Goal: Task Accomplishment & Management: Manage account settings

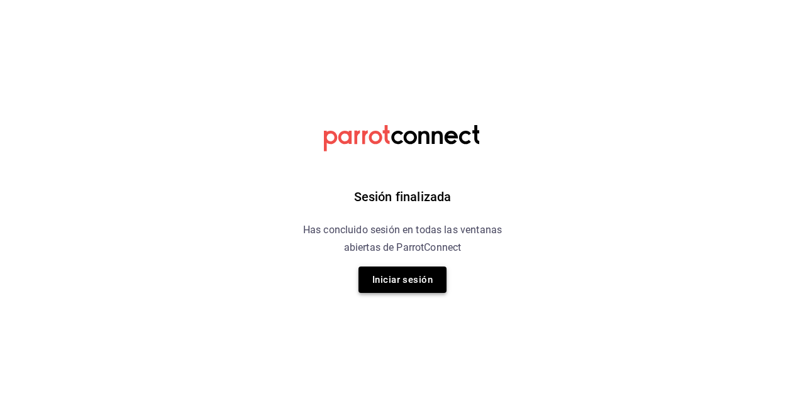
click at [399, 276] on button "Iniciar sesión" at bounding box center [402, 280] width 88 height 26
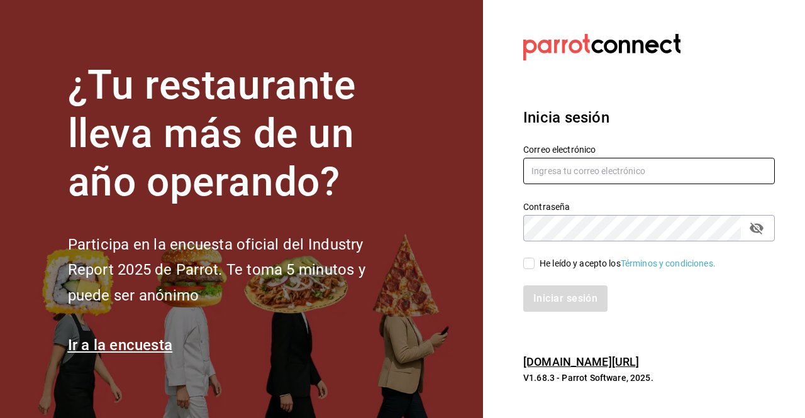
click at [576, 172] on input "text" at bounding box center [648, 171] width 251 height 26
type input "[EMAIL_ADDRESS][DOMAIN_NAME]"
click at [526, 267] on input "He leído y acepto los Términos y condiciones." at bounding box center [528, 263] width 11 height 11
checkbox input "true"
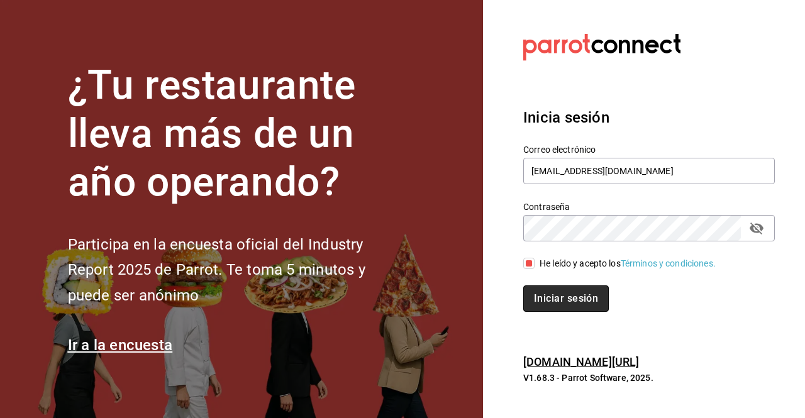
click at [548, 300] on button "Iniciar sesión" at bounding box center [565, 298] width 85 height 26
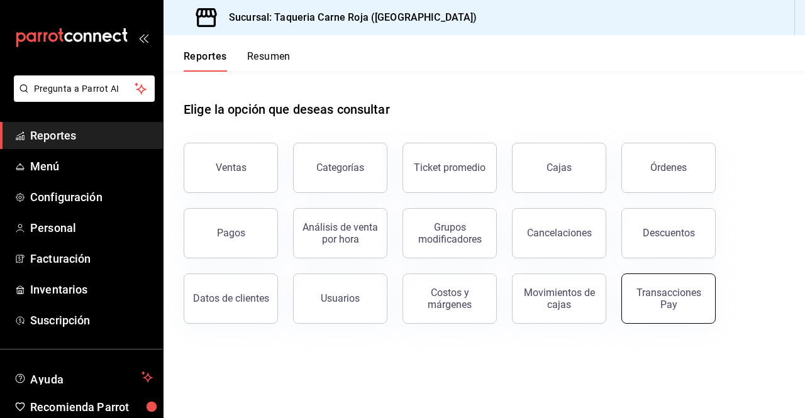
click at [674, 304] on div "Transacciones Pay" at bounding box center [668, 299] width 78 height 24
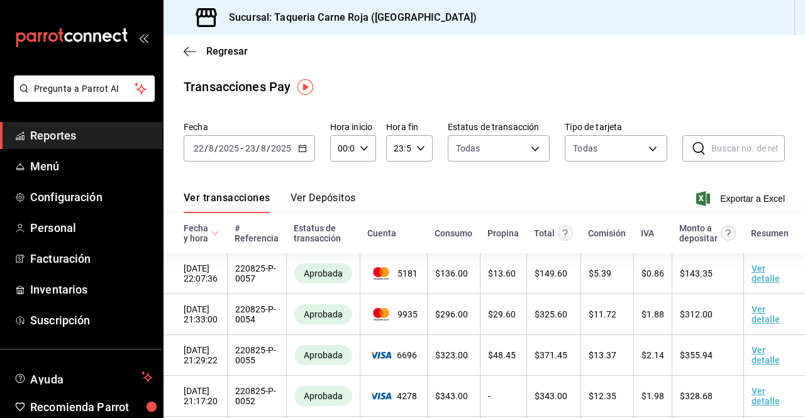
click at [329, 194] on button "Ver Depósitos" at bounding box center [322, 202] width 65 height 21
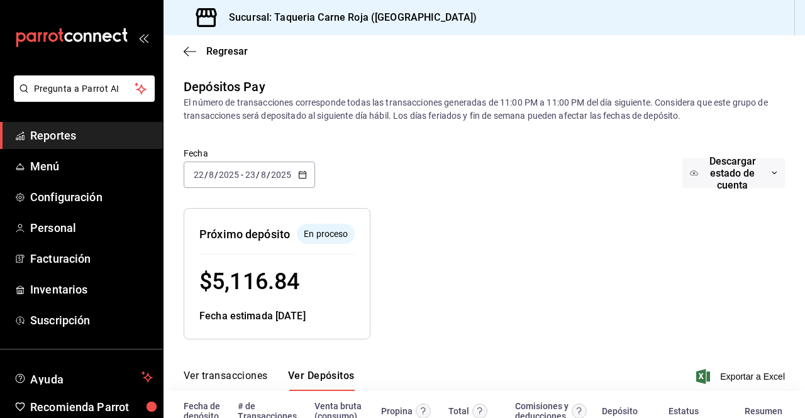
scroll to position [85, 0]
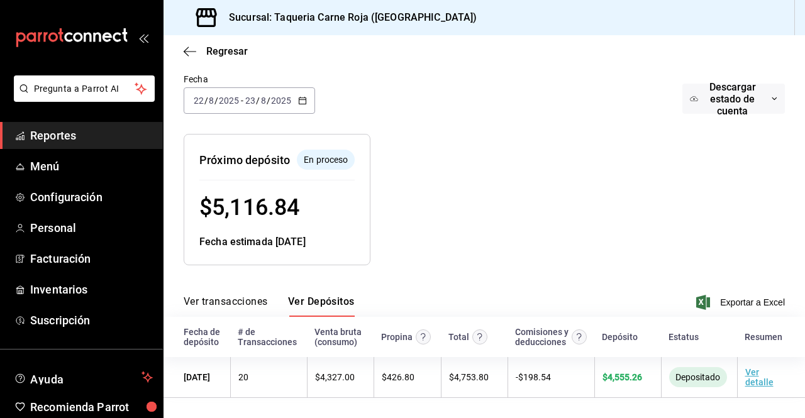
click at [302, 97] on \(Stroke\) "button" at bounding box center [303, 100] width 8 height 7
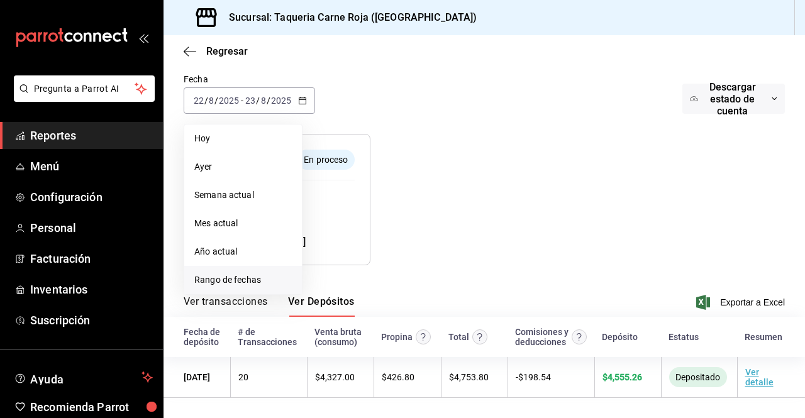
click at [231, 266] on li "Rango de fechas" at bounding box center [243, 280] width 118 height 28
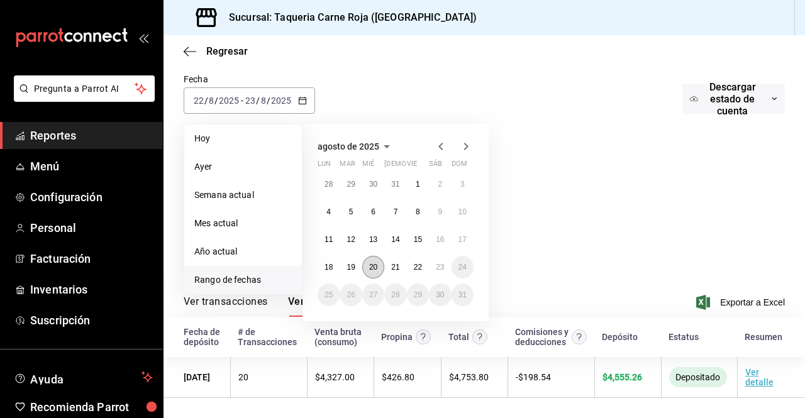
click at [373, 256] on button "20" at bounding box center [373, 267] width 22 height 23
click at [422, 256] on button "22" at bounding box center [418, 267] width 22 height 23
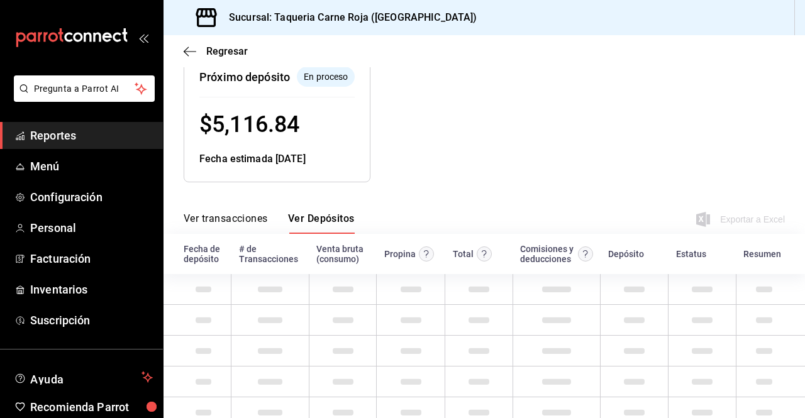
scroll to position [168, 0]
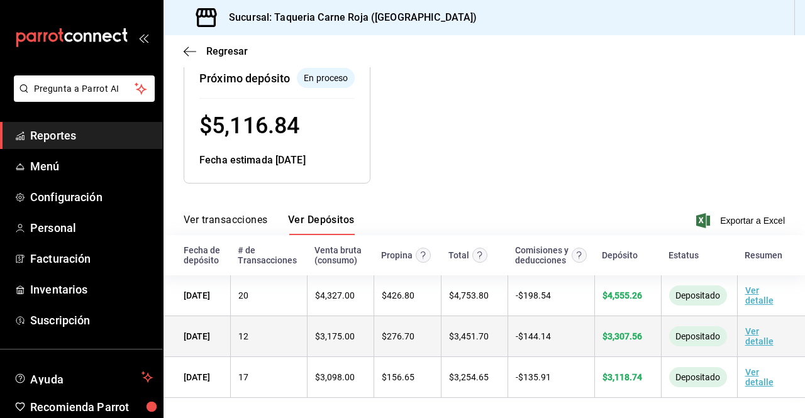
click at [745, 331] on link "Ver detalle" at bounding box center [759, 336] width 28 height 20
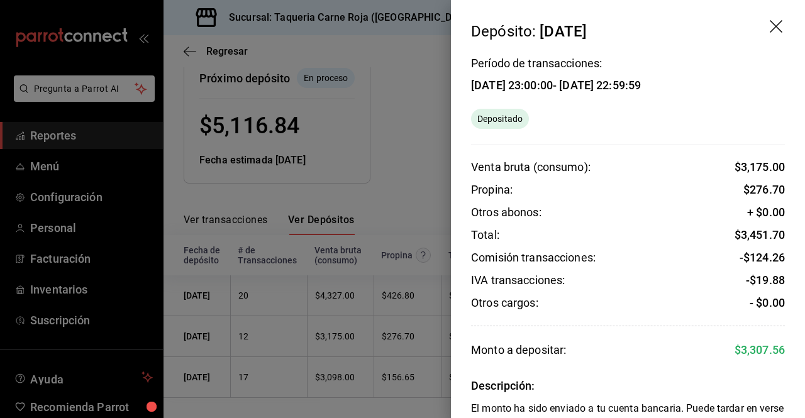
click at [407, 213] on div at bounding box center [402, 209] width 805 height 418
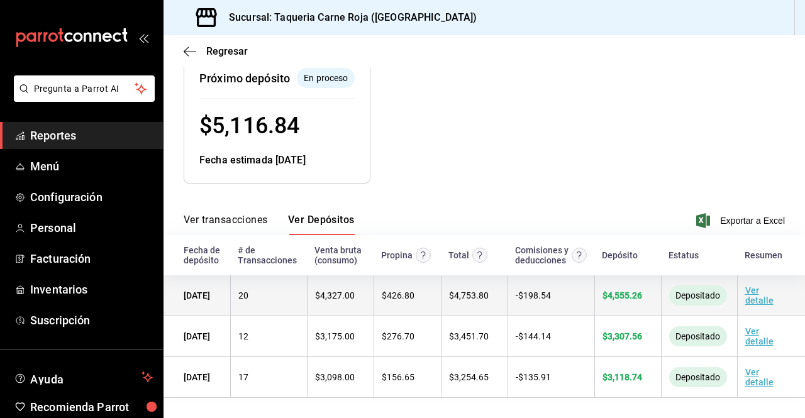
click at [746, 287] on link "Ver detalle" at bounding box center [759, 295] width 28 height 20
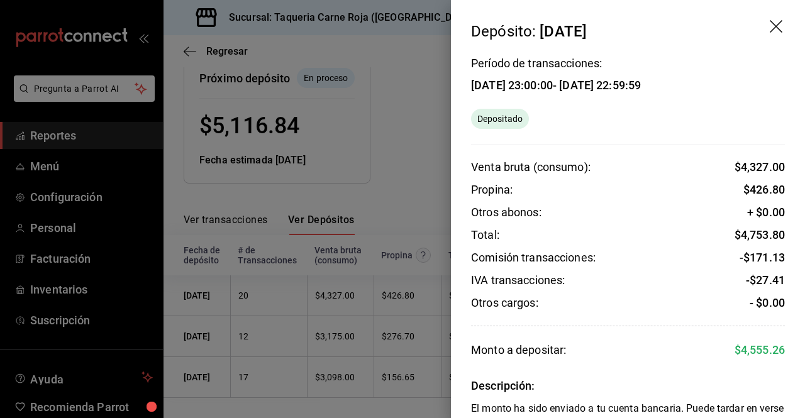
click at [435, 77] on div at bounding box center [402, 209] width 805 height 418
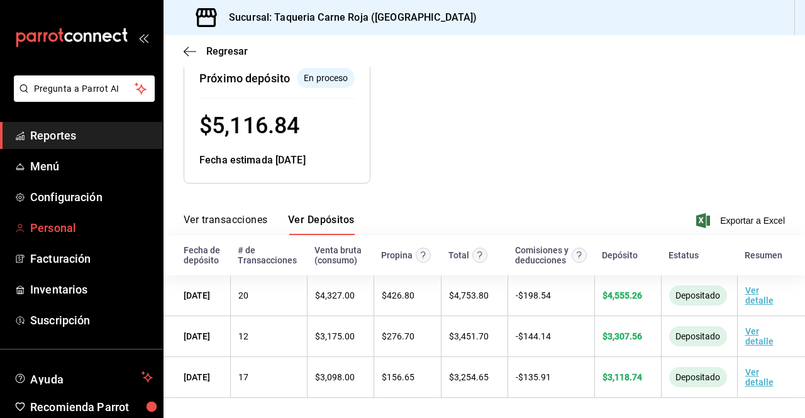
click at [53, 228] on span "Personal" at bounding box center [91, 227] width 123 height 17
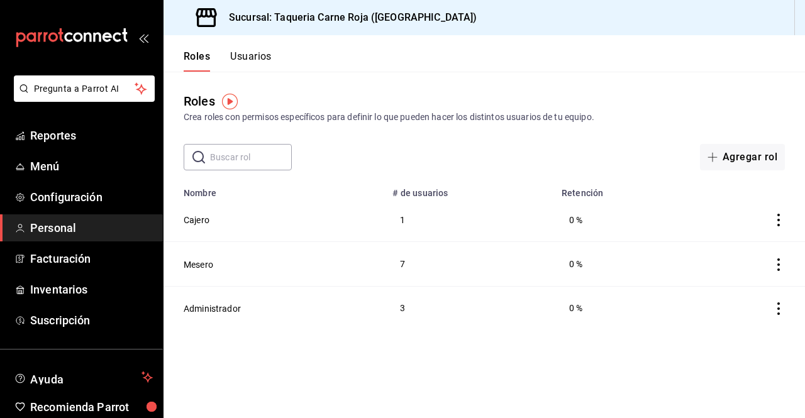
click at [256, 57] on button "Usuarios" at bounding box center [250, 60] width 41 height 21
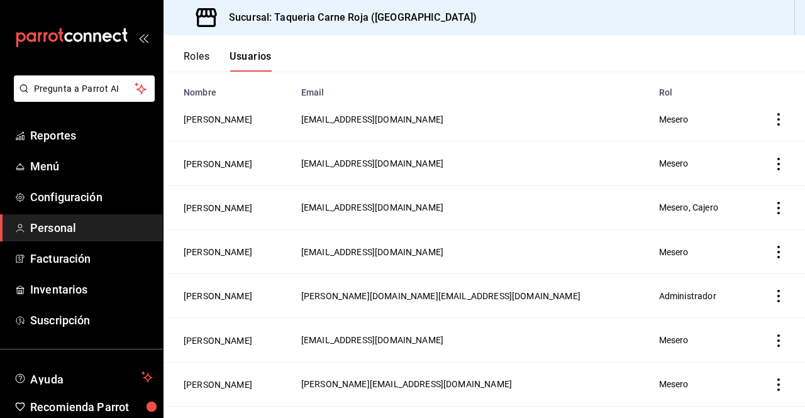
scroll to position [102, 0]
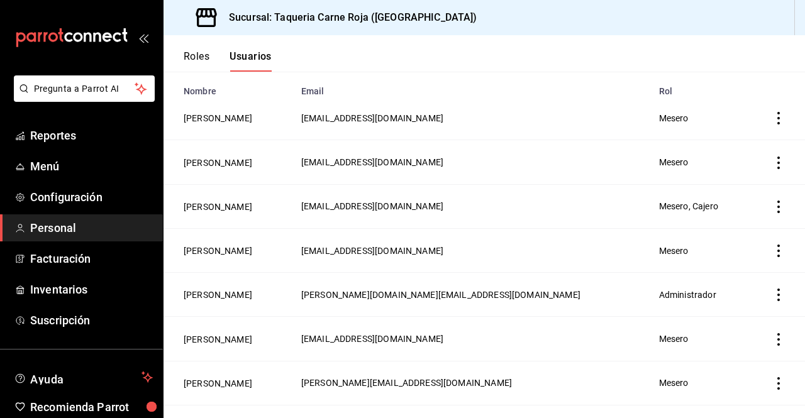
click at [777, 118] on icon "actions" at bounding box center [778, 118] width 3 height 13
click at [717, 130] on span "Eliminar" at bounding box center [712, 136] width 55 height 15
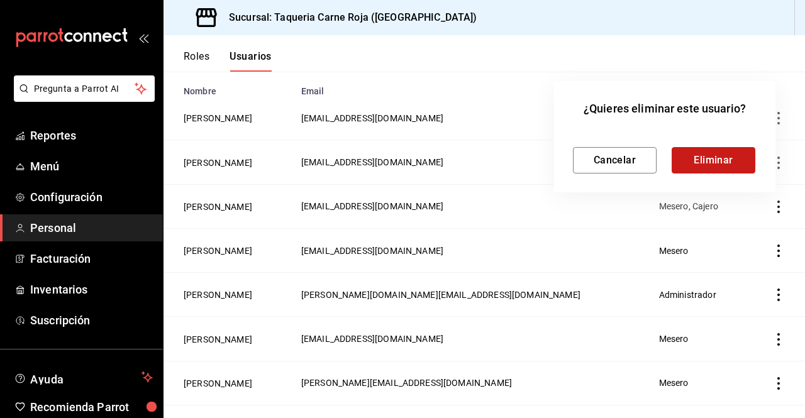
click at [715, 154] on button "Eliminar" at bounding box center [713, 160] width 84 height 26
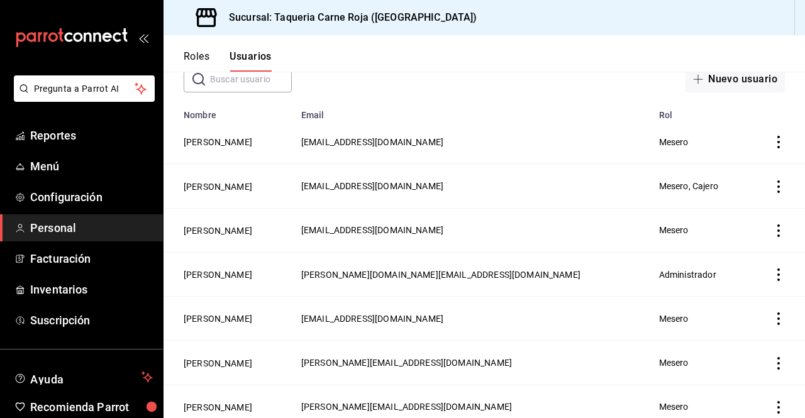
scroll to position [43, 0]
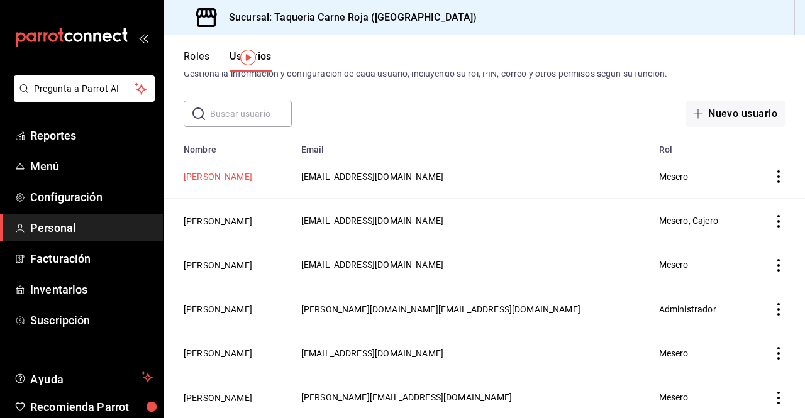
click at [228, 175] on button "[PERSON_NAME]" at bounding box center [218, 176] width 69 height 13
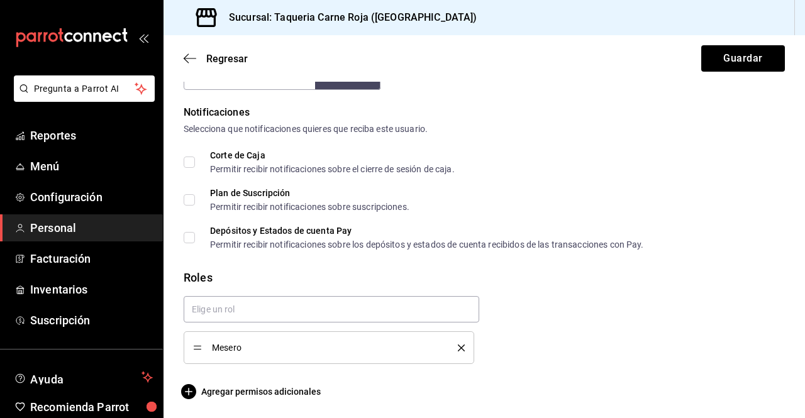
scroll to position [627, 0]
click at [209, 397] on span "Agregar permisos adicionales" at bounding box center [252, 390] width 137 height 15
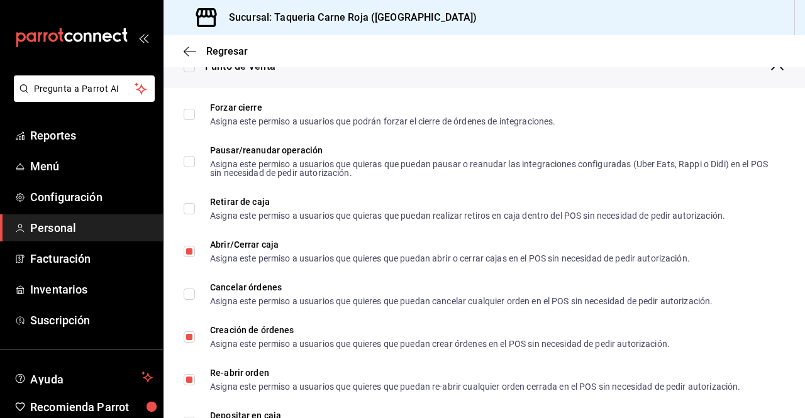
scroll to position [1062, 0]
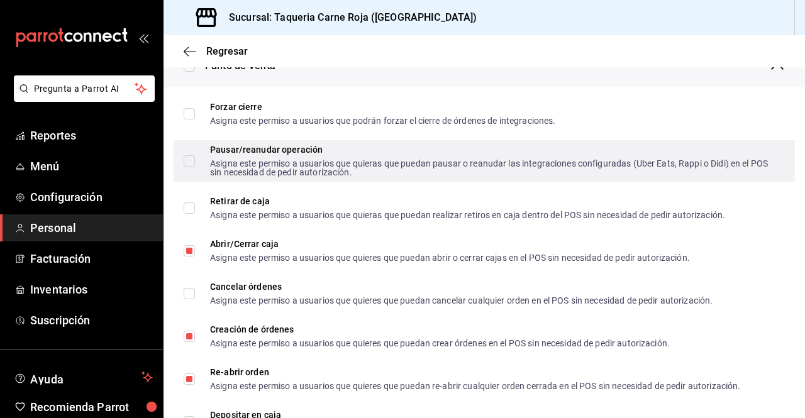
click at [187, 160] on input "Pausar/reanudar operación Asigna este permiso a usuarios que quieras que puedan…" at bounding box center [189, 160] width 11 height 11
checkbox input "true"
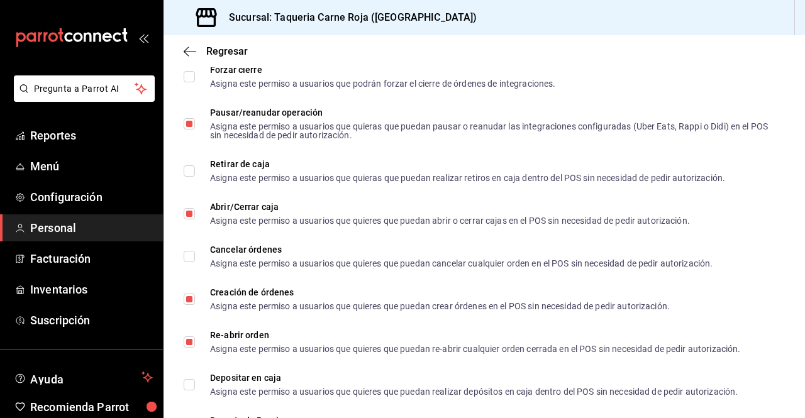
scroll to position [1100, 0]
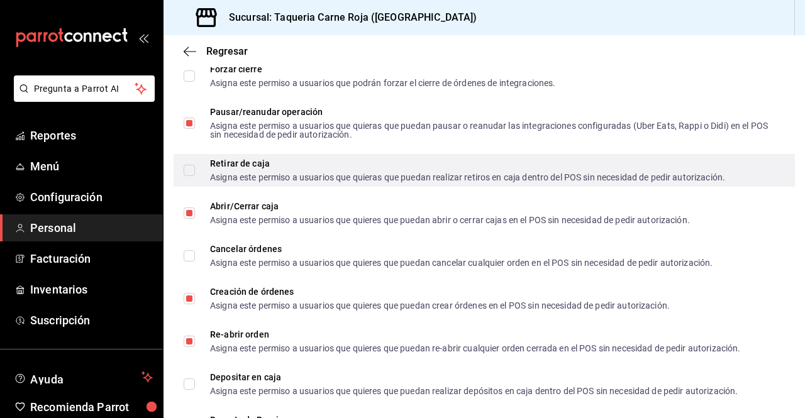
click at [185, 172] on input "Retirar de caja Asigna este permiso a usuarios que quieras que puedan realizar …" at bounding box center [189, 170] width 11 height 11
checkbox input "true"
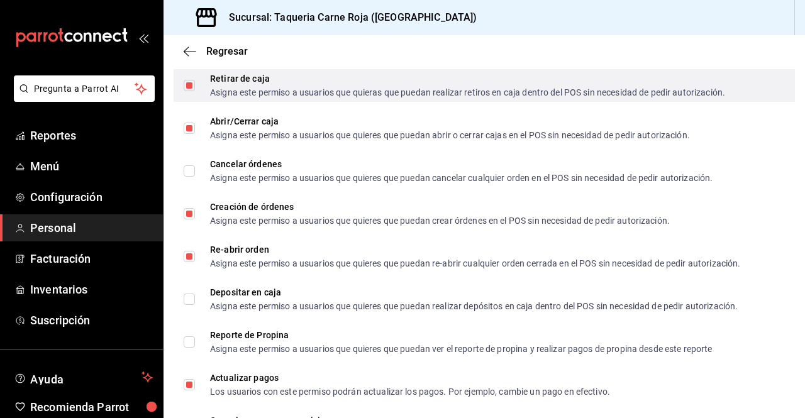
scroll to position [1186, 0]
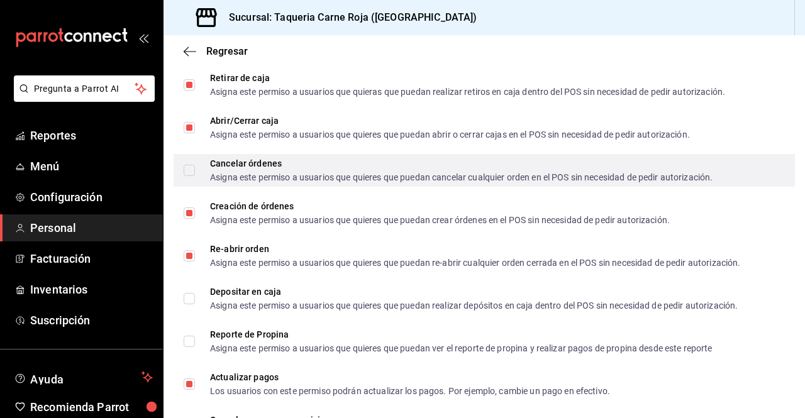
click at [194, 170] on input "Cancelar órdenes Asigna este permiso a usuarios que quieres que puedan cancelar…" at bounding box center [189, 170] width 11 height 11
checkbox input "true"
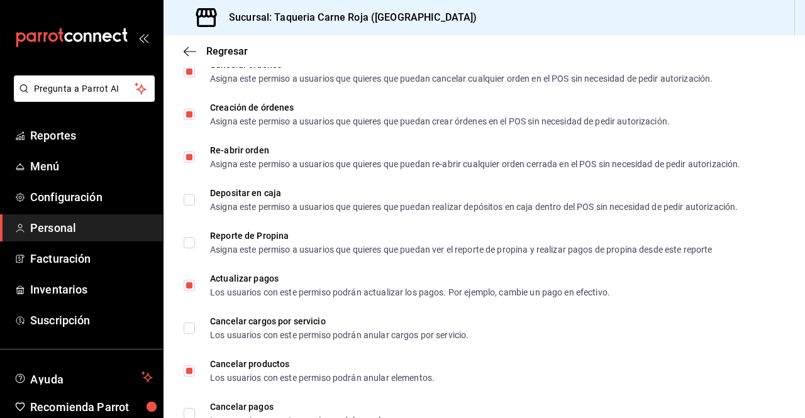
scroll to position [1285, 0]
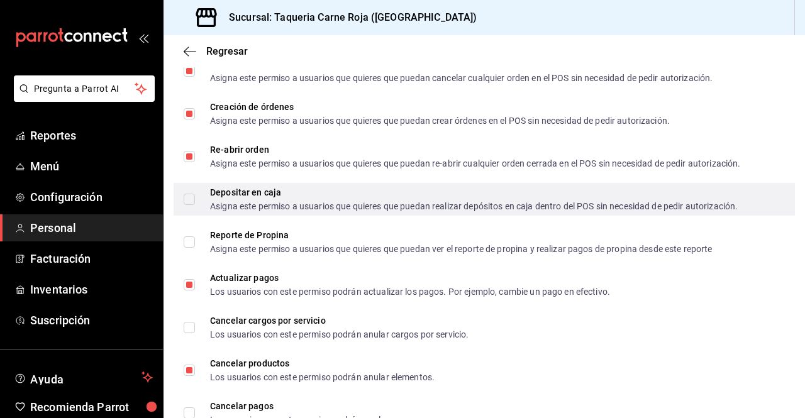
click at [194, 196] on input "Depositar en caja Asigna este permiso a usuarios que quieres que puedan realiza…" at bounding box center [189, 199] width 11 height 11
checkbox input "true"
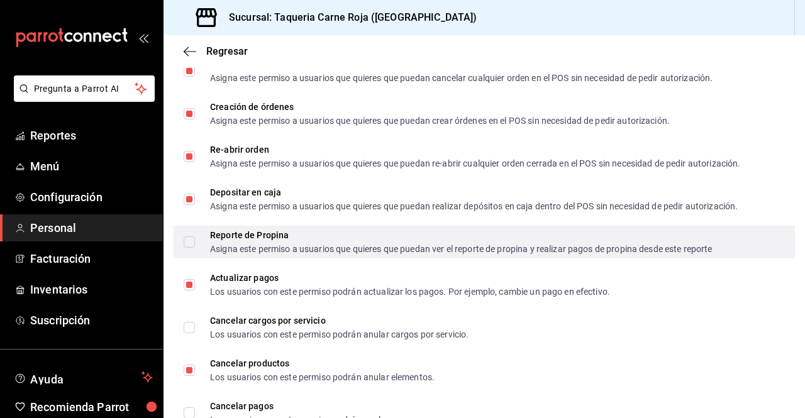
click at [191, 240] on input "Reporte de Propina Asigna este permiso a usuarios que quieres que puedan ver el…" at bounding box center [189, 241] width 11 height 11
checkbox input "true"
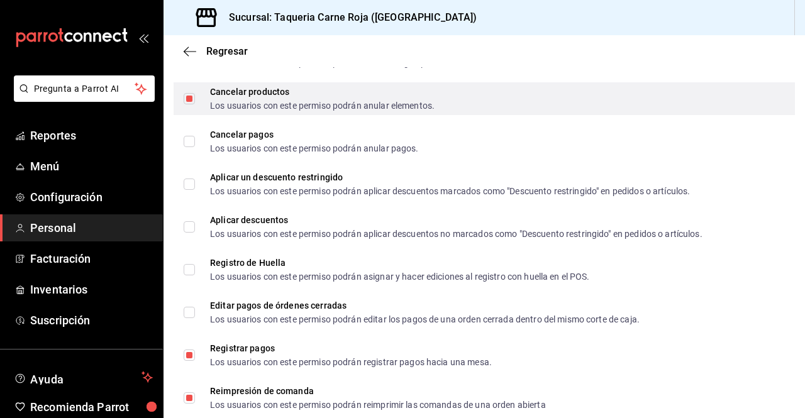
scroll to position [1557, 0]
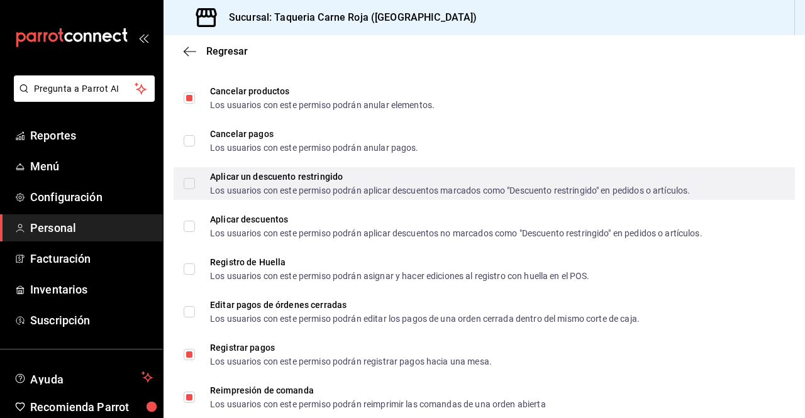
click at [188, 182] on input "Aplicar un descuento restringido Los usuarios con este permiso podrán aplicar d…" at bounding box center [189, 183] width 11 height 11
checkbox input "true"
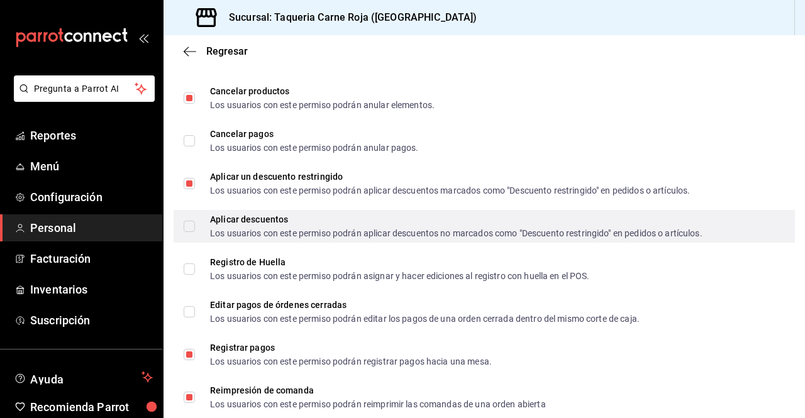
click at [190, 221] on input "Aplicar descuentos Los usuarios con este permiso podrán aplicar descuentos no m…" at bounding box center [189, 226] width 11 height 11
checkbox input "true"
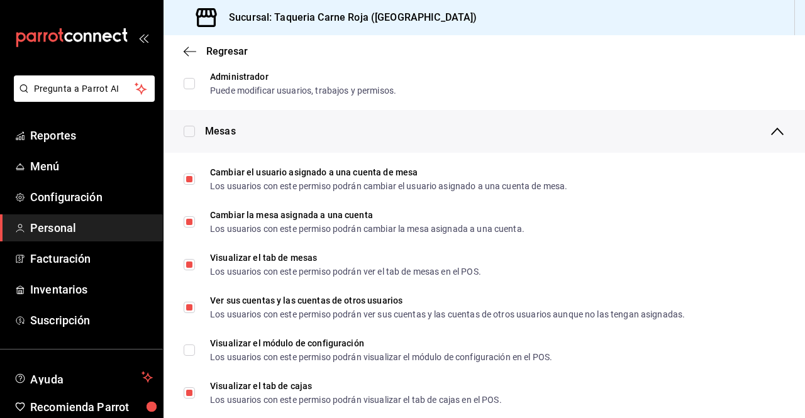
scroll to position [0, 0]
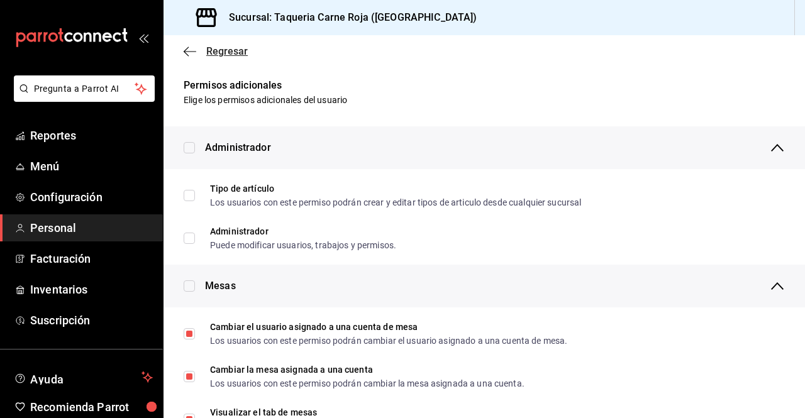
click at [219, 52] on span "Regresar" at bounding box center [226, 51] width 41 height 12
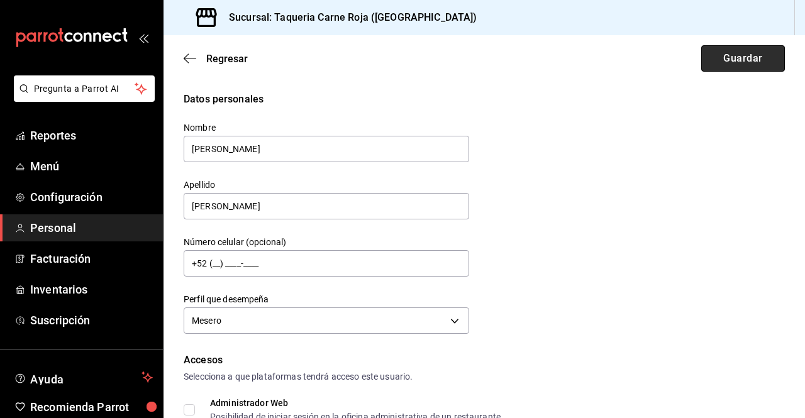
click at [724, 63] on button "Guardar" at bounding box center [743, 58] width 84 height 26
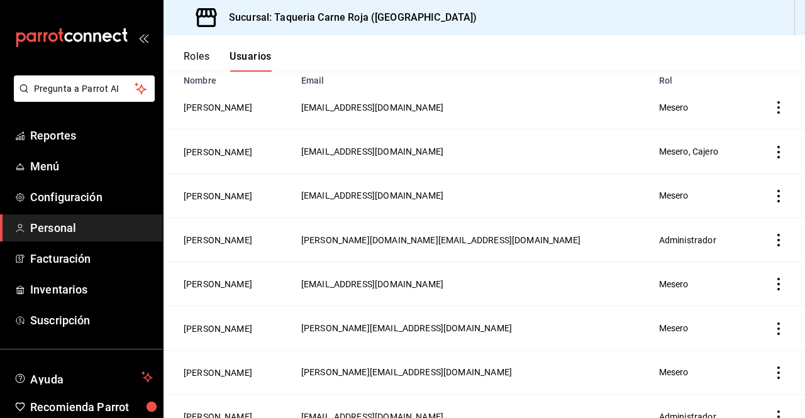
scroll to position [113, 0]
click at [194, 196] on button "[PERSON_NAME]" at bounding box center [218, 195] width 69 height 13
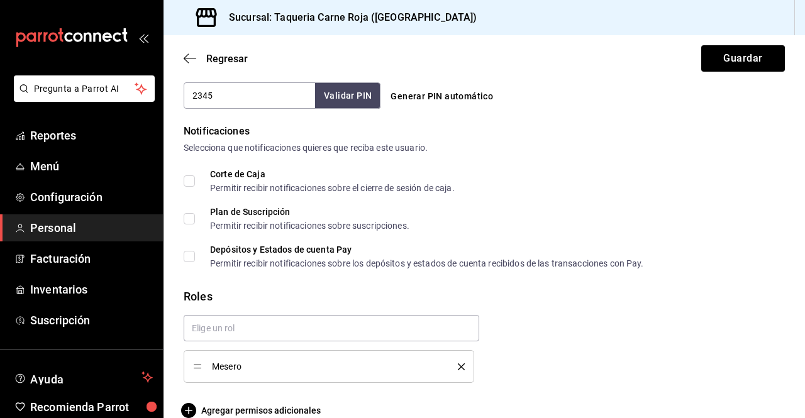
scroll to position [627, 0]
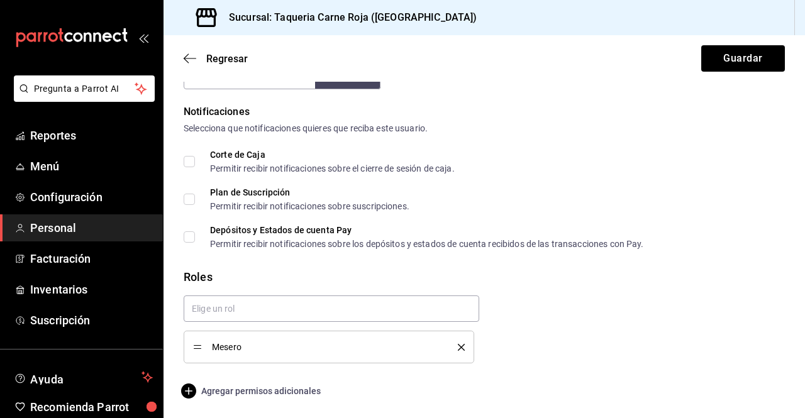
click at [236, 387] on span "Agregar permisos adicionales" at bounding box center [252, 390] width 137 height 15
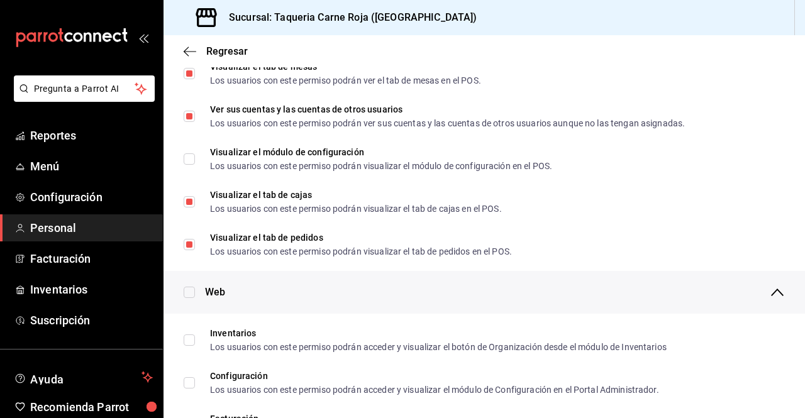
scroll to position [345, 0]
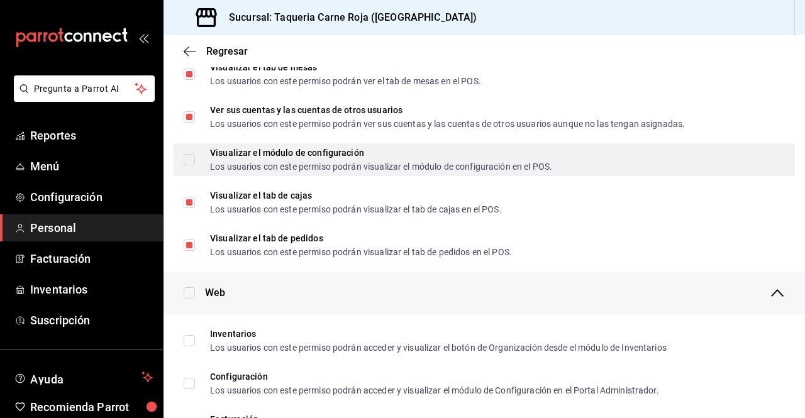
click at [187, 158] on input "Visualizar el módulo de configuración Los usuarios con este permiso podrán visu…" at bounding box center [189, 159] width 11 height 11
checkbox input "true"
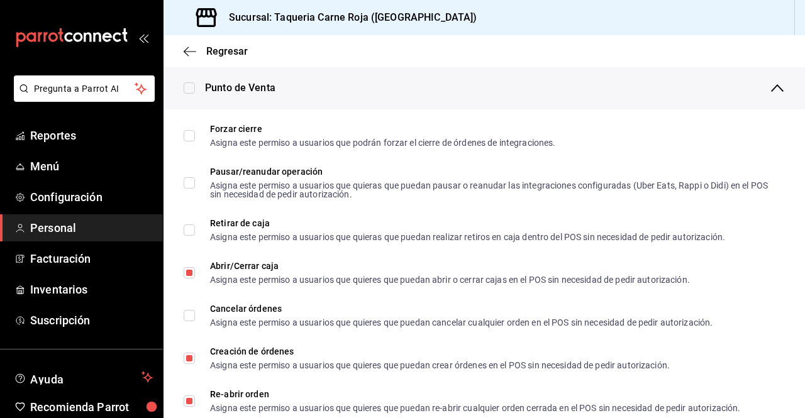
scroll to position [1040, 0]
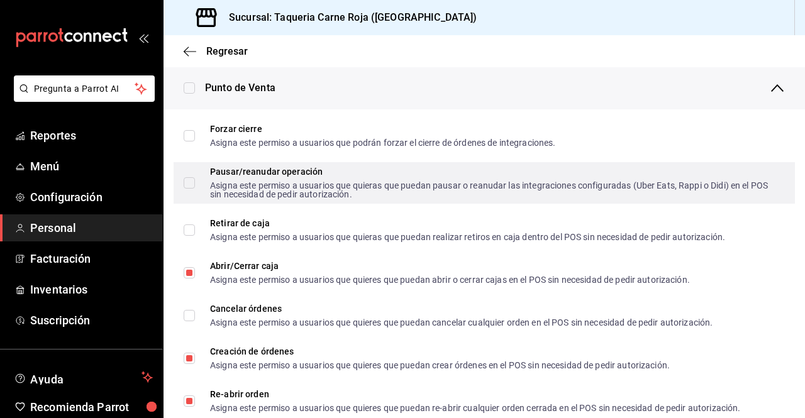
click at [189, 183] on input "Pausar/reanudar operación Asigna este permiso a usuarios que quieras que puedan…" at bounding box center [189, 182] width 11 height 11
checkbox input "true"
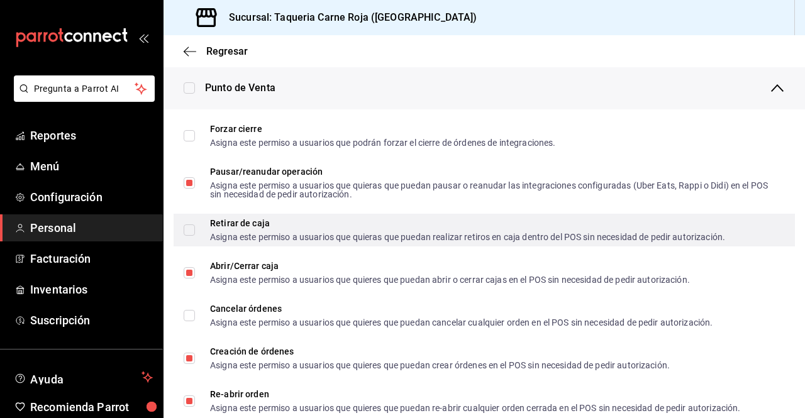
click at [185, 228] on input "Retirar de caja Asigna este permiso a usuarios que quieras que puedan realizar …" at bounding box center [189, 229] width 11 height 11
checkbox input "true"
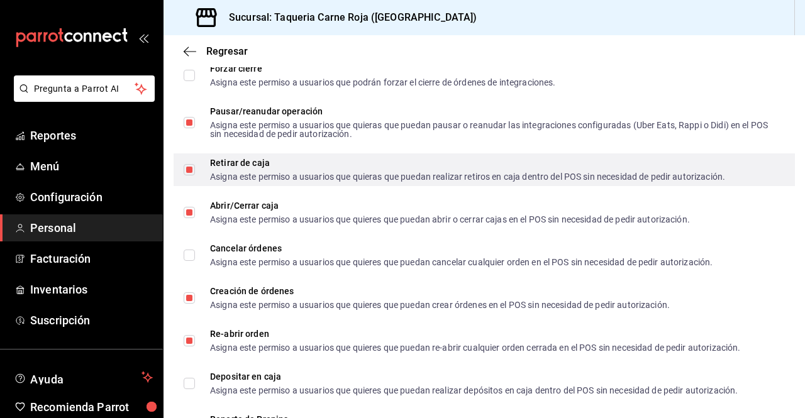
scroll to position [1115, 0]
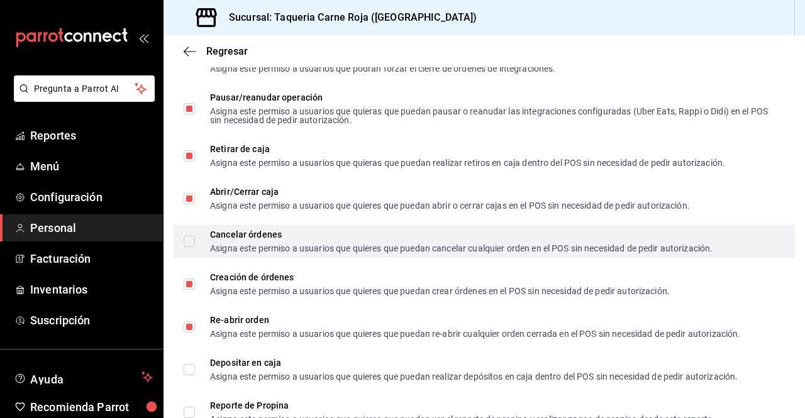
click at [190, 238] on input "Cancelar órdenes Asigna este permiso a usuarios que quieres que puedan cancelar…" at bounding box center [189, 241] width 11 height 11
checkbox input "true"
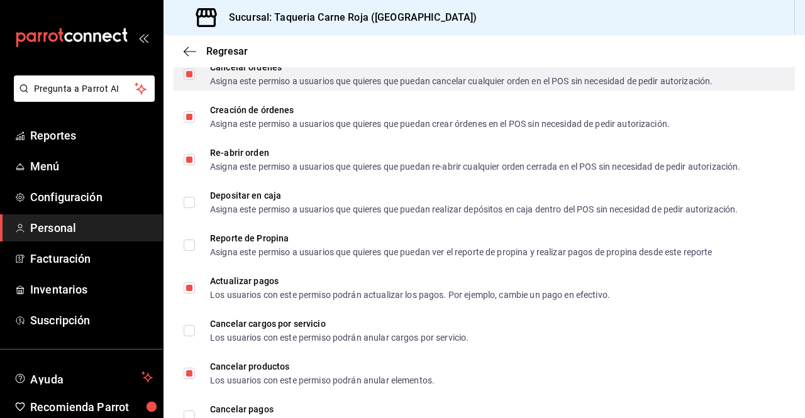
scroll to position [1282, 0]
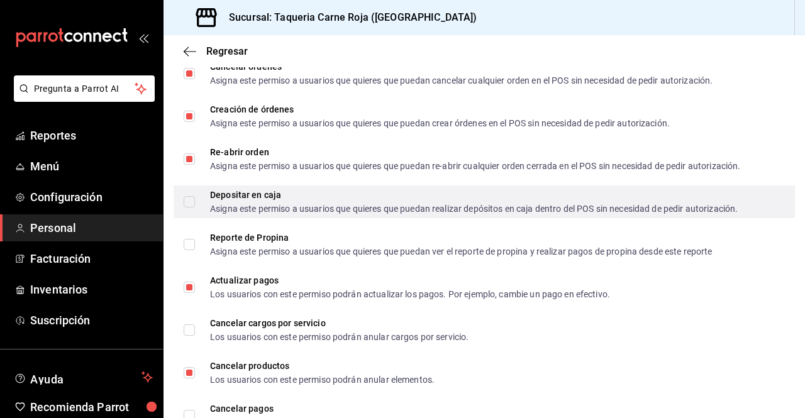
click at [192, 201] on input "Depositar en caja Asigna este permiso a usuarios que quieres que puedan realiza…" at bounding box center [189, 201] width 11 height 11
checkbox input "true"
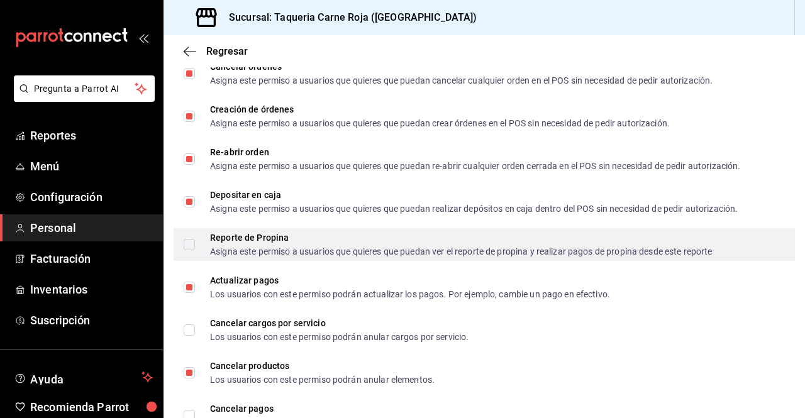
click at [191, 245] on input "Reporte de Propina Asigna este permiso a usuarios que quieres que puedan ver el…" at bounding box center [189, 244] width 11 height 11
checkbox input "true"
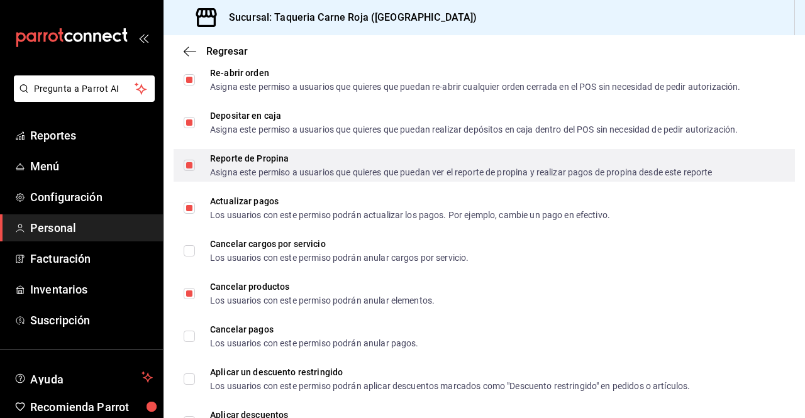
scroll to position [1362, 0]
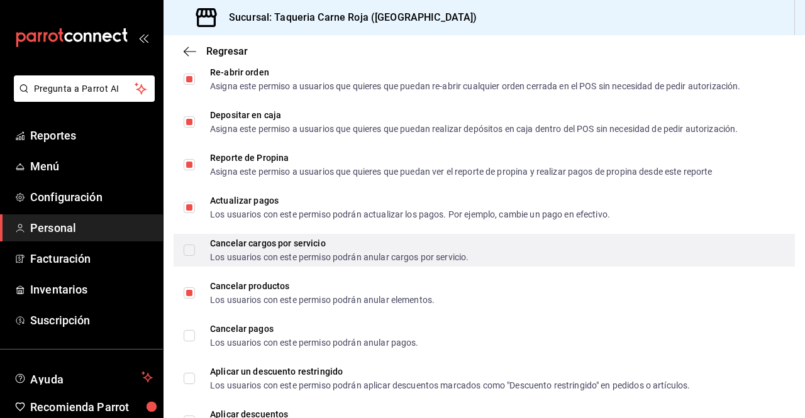
click at [185, 251] on input "Cancelar cargos por servicio Los usuarios con este permiso podrán anular cargos…" at bounding box center [189, 250] width 11 height 11
checkbox input "true"
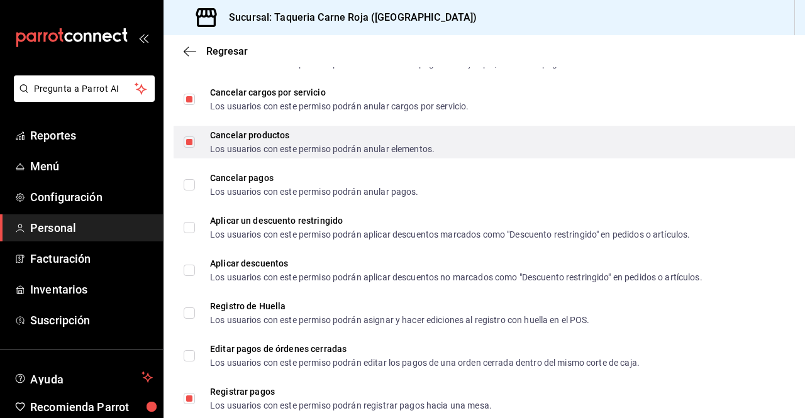
scroll to position [1516, 0]
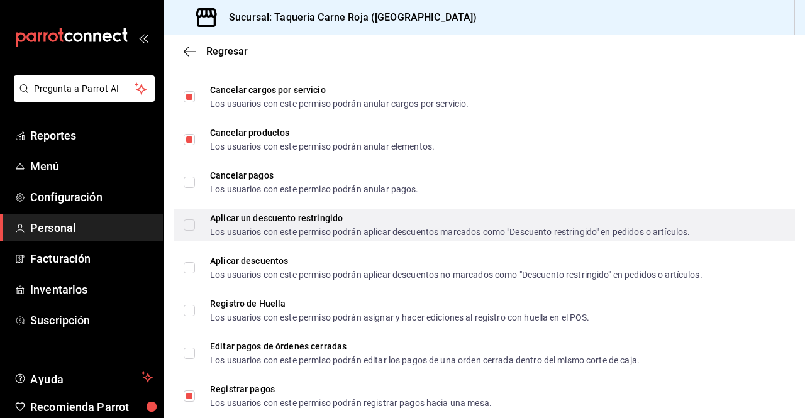
click at [197, 223] on span "Aplicar un descuento restringido Los usuarios con este permiso podrán aplicar d…" at bounding box center [442, 225] width 495 height 23
click at [195, 223] on input "Aplicar un descuento restringido Los usuarios con este permiso podrán aplicar d…" at bounding box center [189, 224] width 11 height 11
click at [188, 228] on input "Aplicar un descuento restringido Los usuarios con este permiso podrán aplicar d…" at bounding box center [189, 224] width 11 height 11
checkbox input "true"
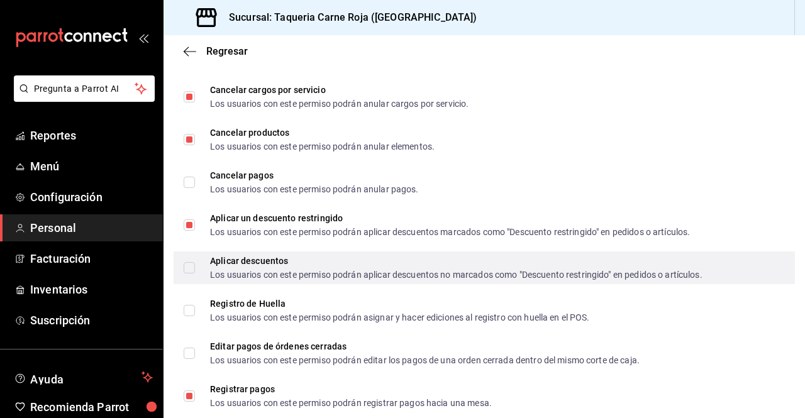
click at [189, 267] on input "Aplicar descuentos Los usuarios con este permiso podrán aplicar descuentos no m…" at bounding box center [189, 267] width 11 height 11
checkbox input "true"
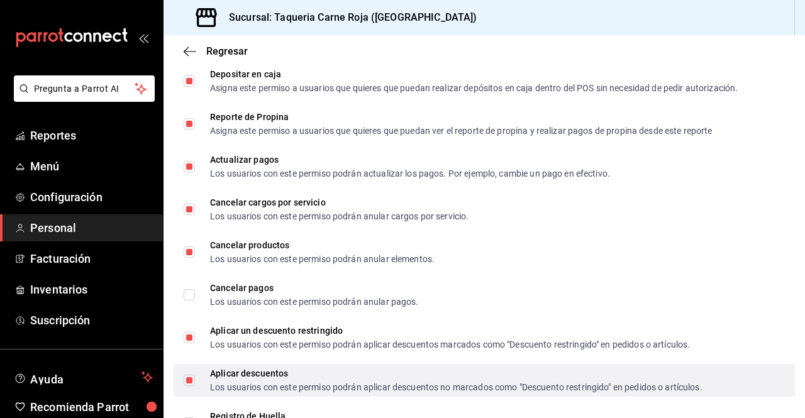
scroll to position [1261, 0]
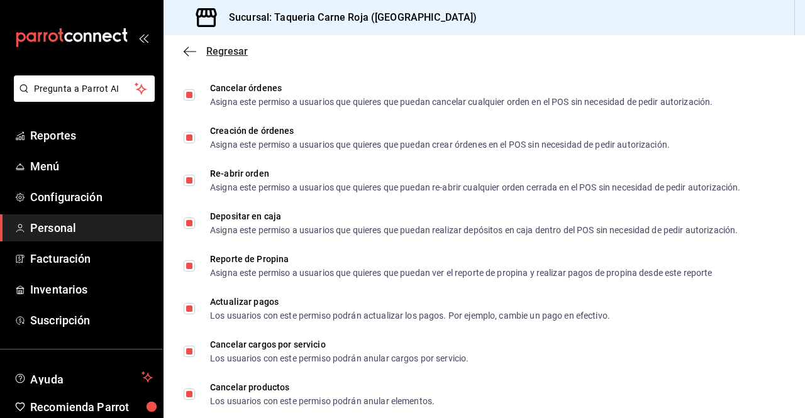
click at [202, 50] on span "Regresar" at bounding box center [216, 51] width 64 height 12
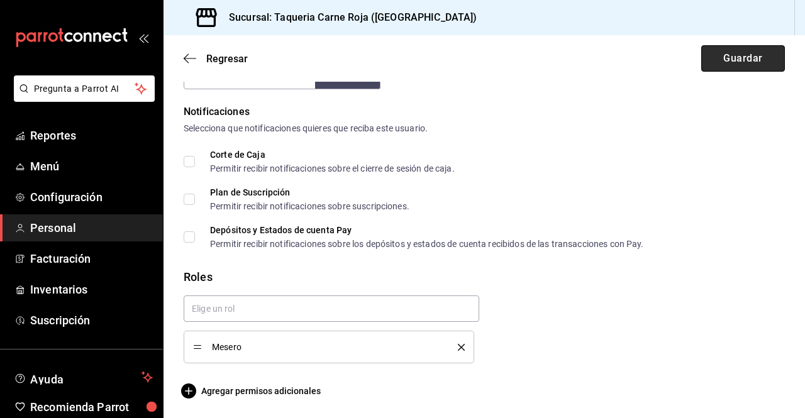
click at [714, 55] on button "Guardar" at bounding box center [743, 58] width 84 height 26
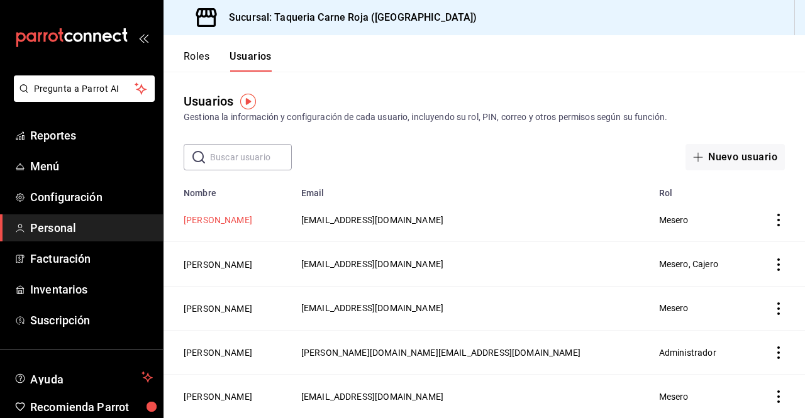
click at [210, 221] on button "[PERSON_NAME]" at bounding box center [218, 220] width 69 height 13
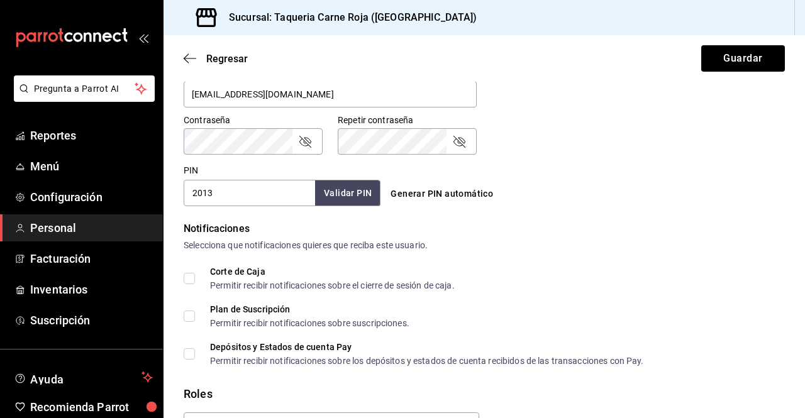
scroll to position [627, 0]
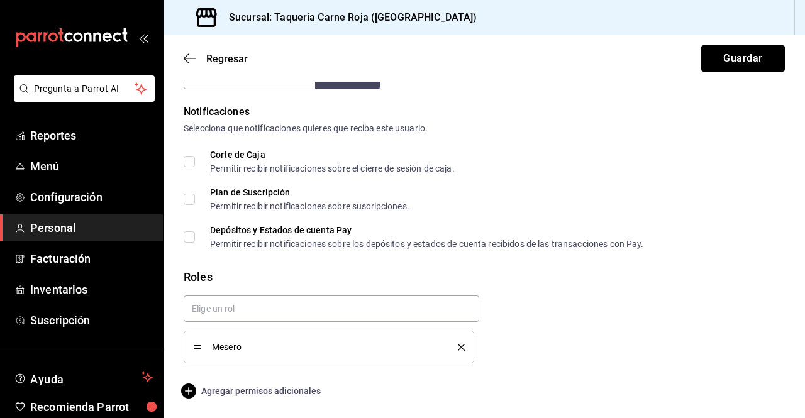
click at [215, 390] on span "Agregar permisos adicionales" at bounding box center [252, 390] width 137 height 15
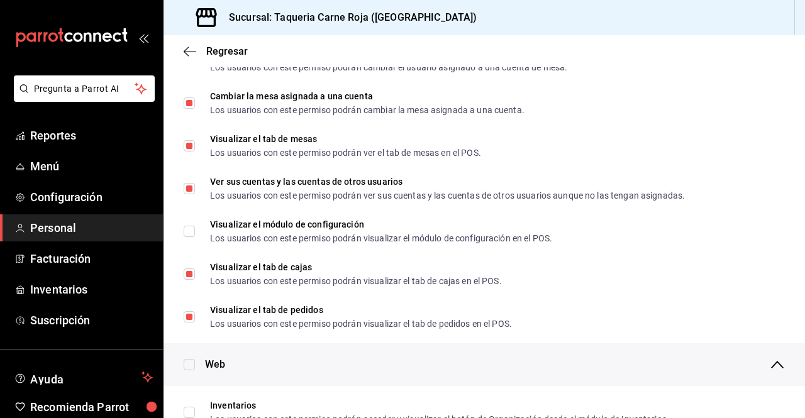
scroll to position [274, 0]
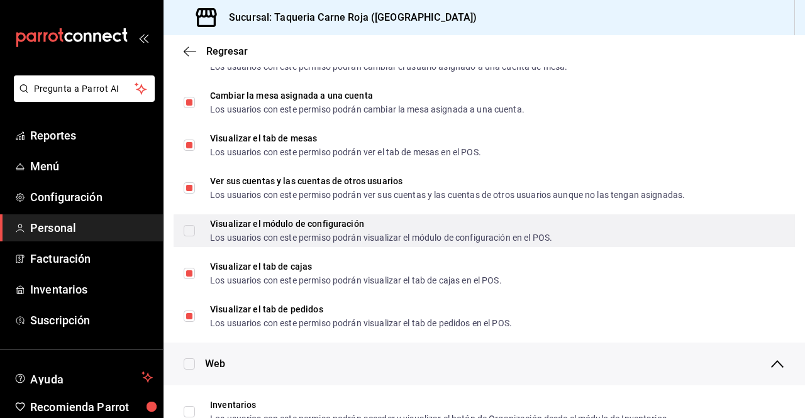
click at [189, 226] on input "Visualizar el módulo de configuración Los usuarios con este permiso podrán visu…" at bounding box center [189, 230] width 11 height 11
checkbox input "true"
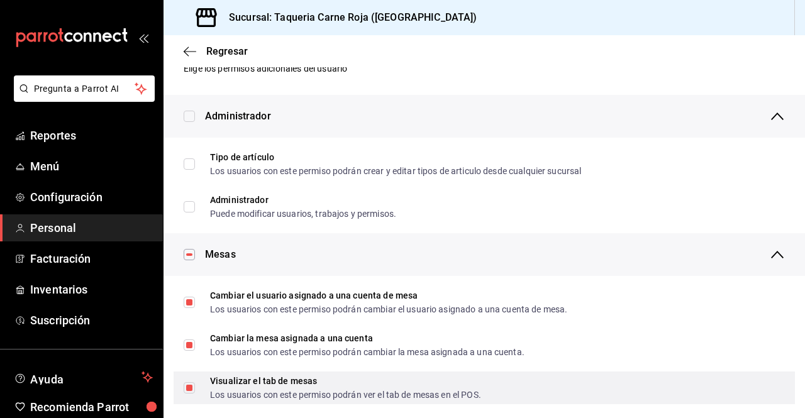
scroll to position [0, 0]
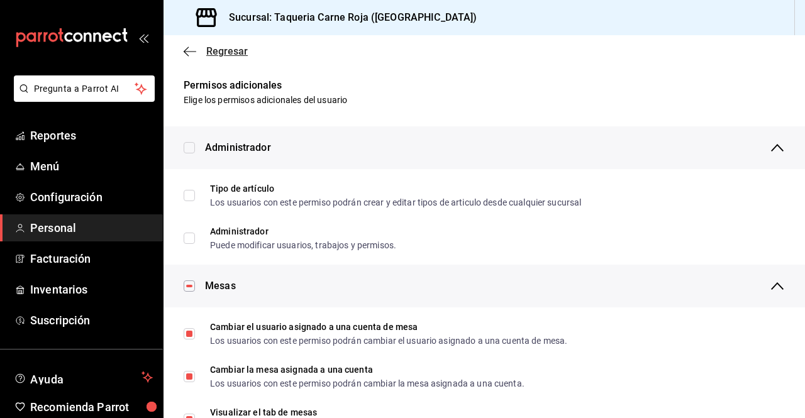
click at [223, 53] on span "Regresar" at bounding box center [226, 51] width 41 height 12
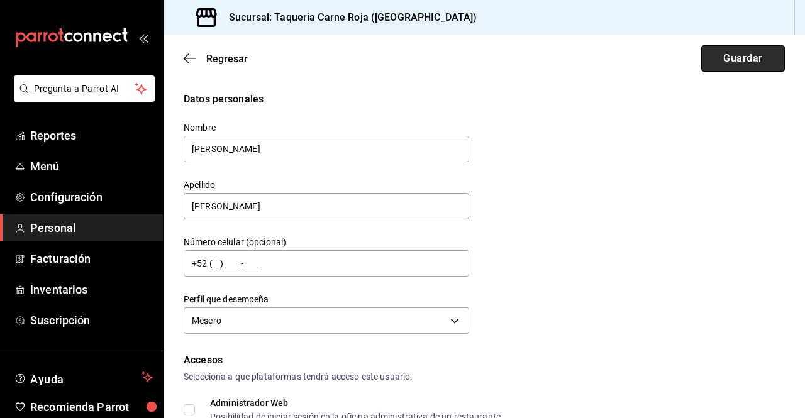
click at [720, 48] on button "Guardar" at bounding box center [743, 58] width 84 height 26
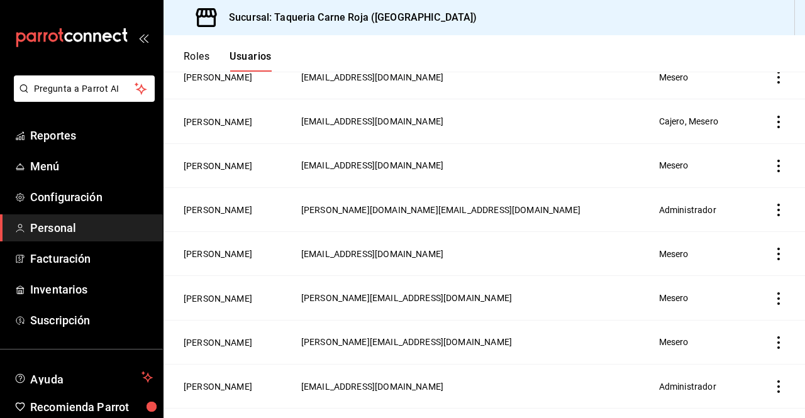
scroll to position [143, 0]
click at [213, 258] on button "[PERSON_NAME]" at bounding box center [218, 253] width 69 height 13
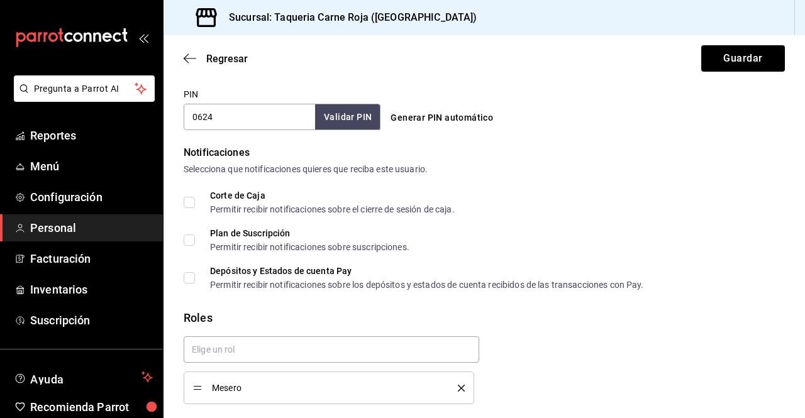
scroll to position [627, 0]
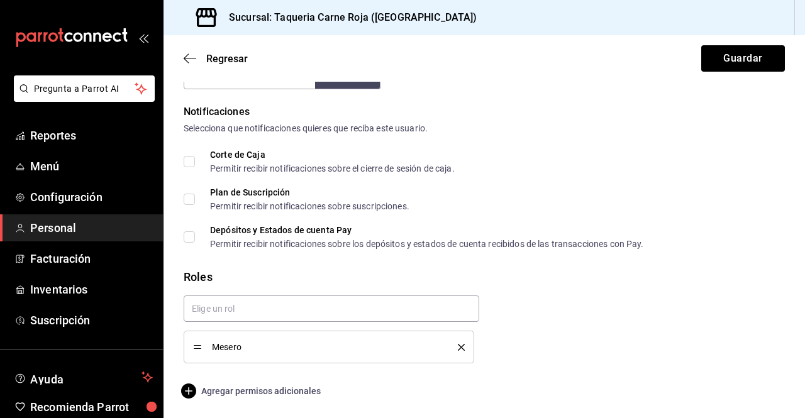
click at [260, 389] on span "Agregar permisos adicionales" at bounding box center [252, 390] width 137 height 15
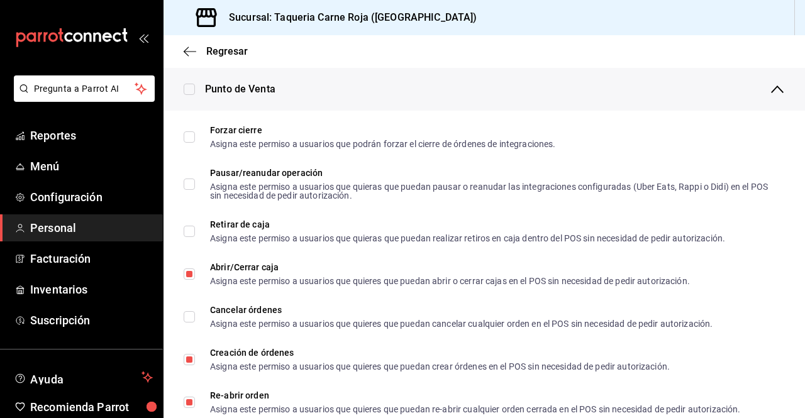
scroll to position [1059, 0]
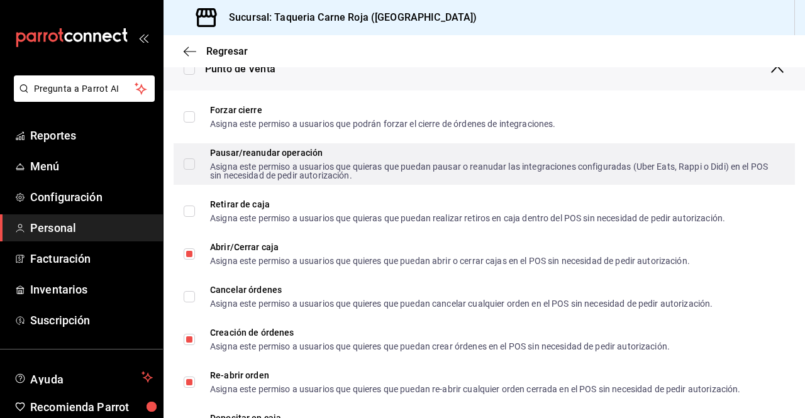
click at [188, 163] on input "Pausar/reanudar operación Asigna este permiso a usuarios que quieras que puedan…" at bounding box center [189, 163] width 11 height 11
checkbox input "true"
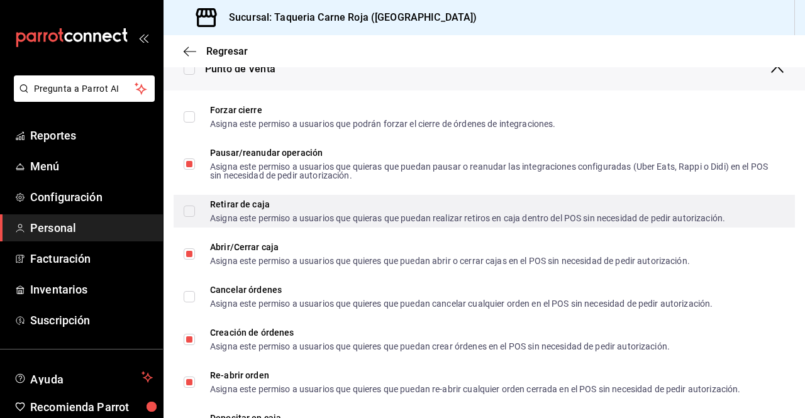
click at [187, 216] on input "Retirar de caja Asigna este permiso a usuarios que quieras que puedan realizar …" at bounding box center [189, 211] width 11 height 11
checkbox input "true"
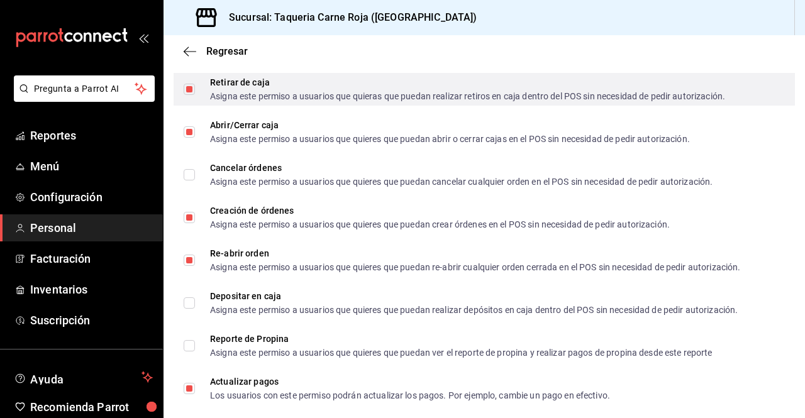
scroll to position [1183, 0]
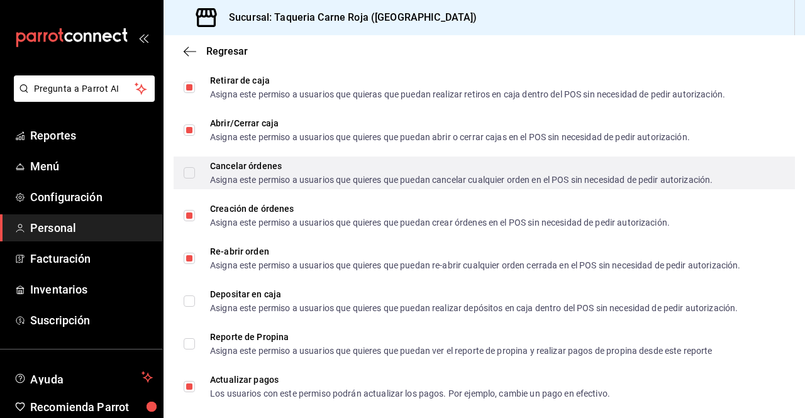
click at [194, 174] on input "Cancelar órdenes Asigna este permiso a usuarios que quieres que puedan cancelar…" at bounding box center [189, 172] width 11 height 11
checkbox input "true"
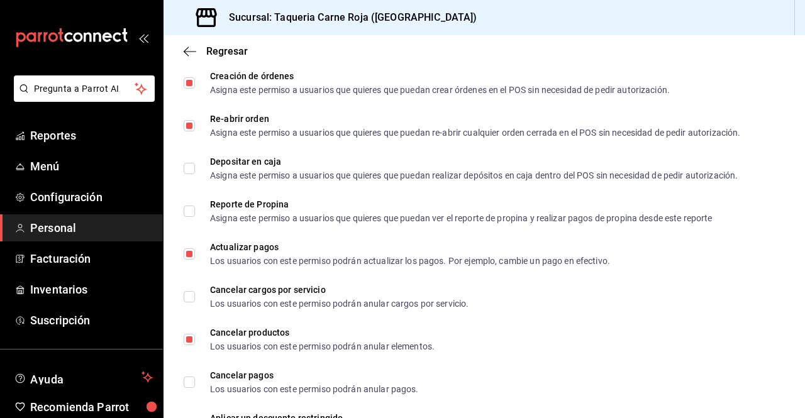
scroll to position [1316, 0]
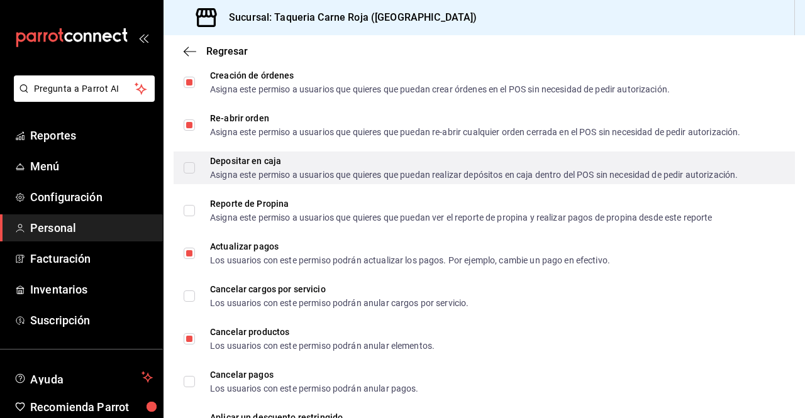
click at [189, 165] on input "Depositar en caja Asigna este permiso a usuarios que quieres que puedan realiza…" at bounding box center [189, 167] width 11 height 11
checkbox input "true"
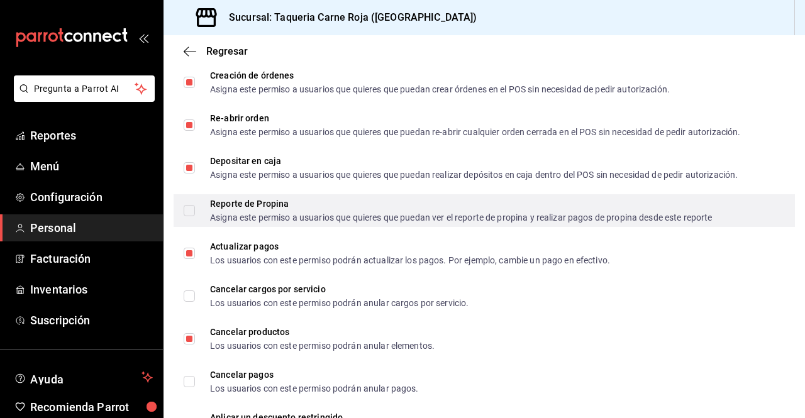
click at [189, 209] on input "Reporte de Propina Asigna este permiso a usuarios que quieres que puedan ver el…" at bounding box center [189, 210] width 11 height 11
checkbox input "true"
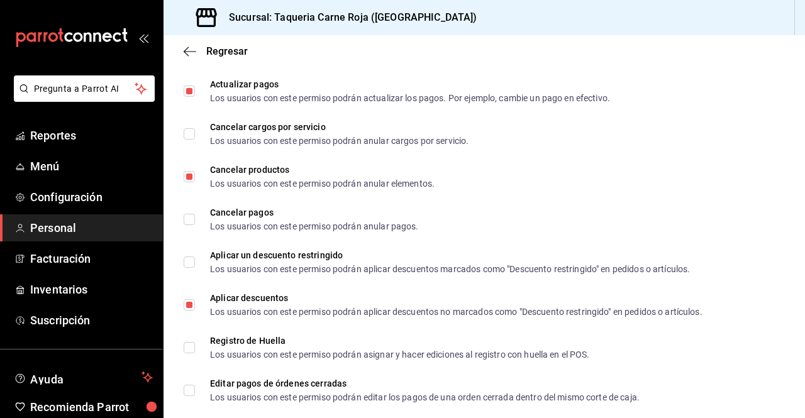
scroll to position [1479, 0]
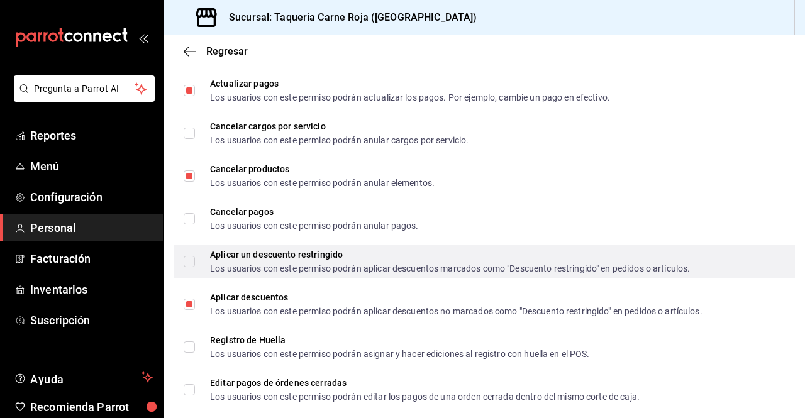
click at [186, 260] on input "Aplicar un descuento restringido Los usuarios con este permiso podrán aplicar d…" at bounding box center [189, 261] width 11 height 11
checkbox input "true"
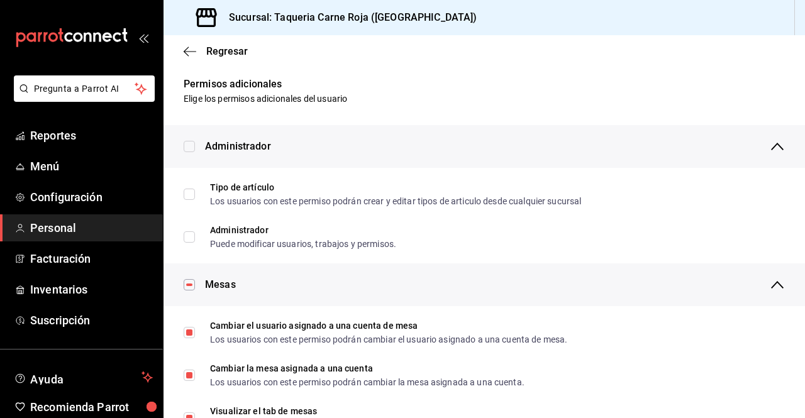
scroll to position [0, 0]
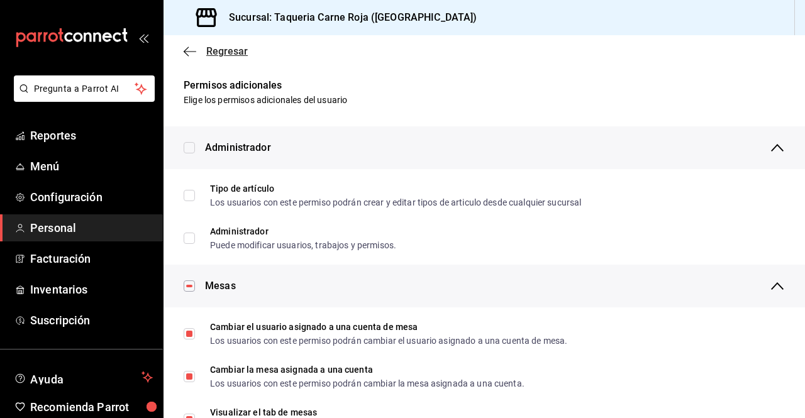
click at [229, 54] on span "Regresar" at bounding box center [226, 51] width 41 height 12
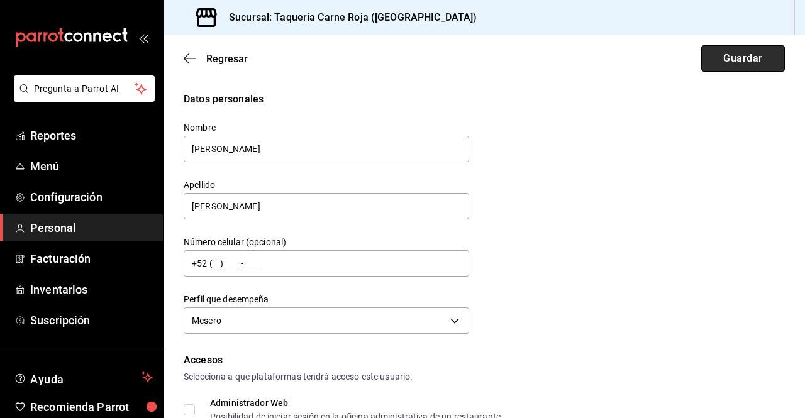
click at [715, 56] on button "Guardar" at bounding box center [743, 58] width 84 height 26
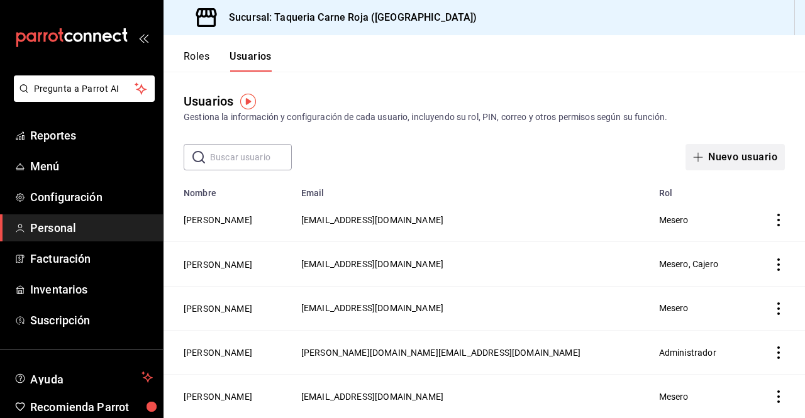
click at [717, 152] on button "Nuevo usuario" at bounding box center [734, 157] width 99 height 26
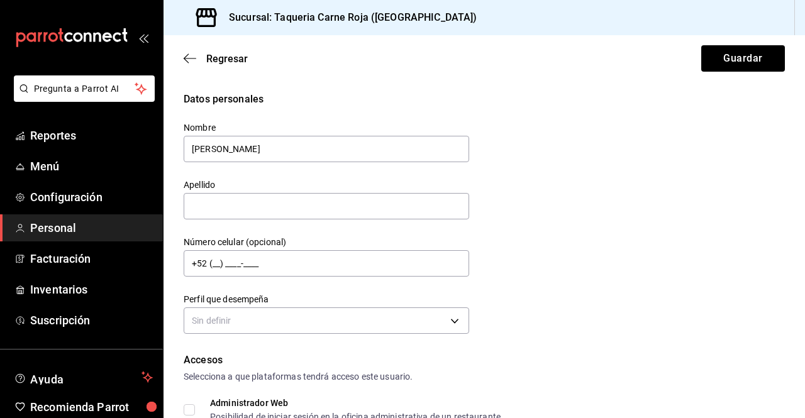
type input "[PERSON_NAME]"
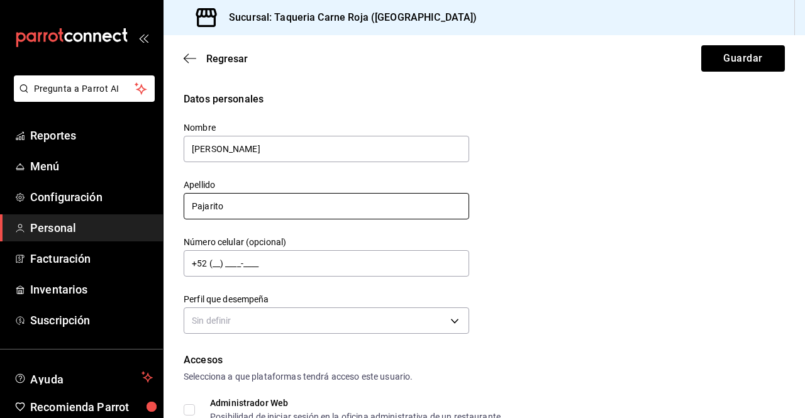
type input "Pajarito"
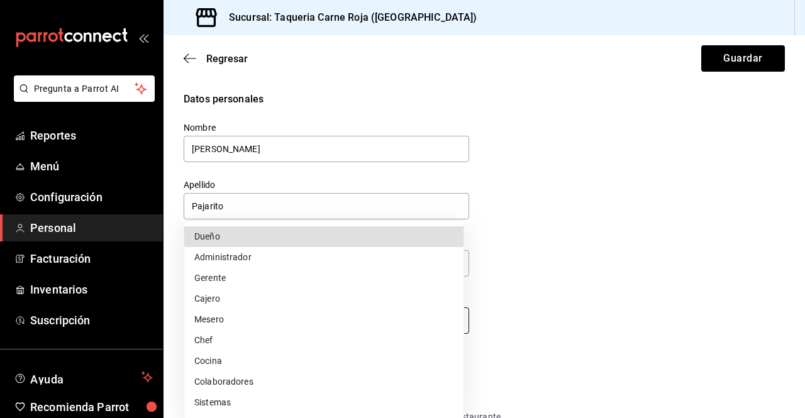
click at [394, 321] on body "Pregunta a Parrot AI Reportes Menú Configuración Personal Facturación Inventari…" at bounding box center [402, 209] width 805 height 418
click at [229, 320] on li "Mesero" at bounding box center [323, 319] width 279 height 21
type input "WAITER"
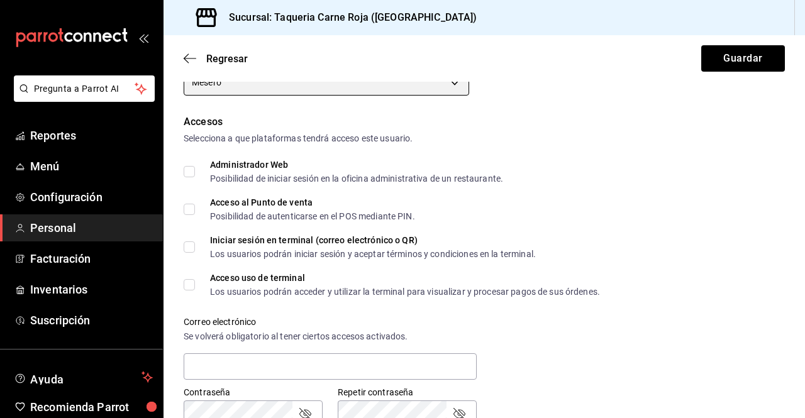
scroll to position [238, 0]
click at [190, 211] on input "Acceso al Punto de venta Posibilidad de autenticarse en el POS mediante PIN." at bounding box center [189, 209] width 11 height 11
checkbox input "true"
click at [189, 286] on input "Acceso uso de terminal Los usuarios podrán acceder y utilizar la terminal para …" at bounding box center [189, 285] width 11 height 11
checkbox input "true"
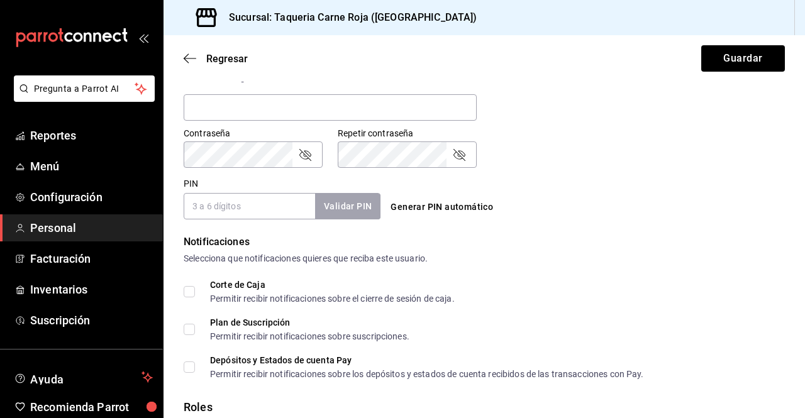
scroll to position [501, 0]
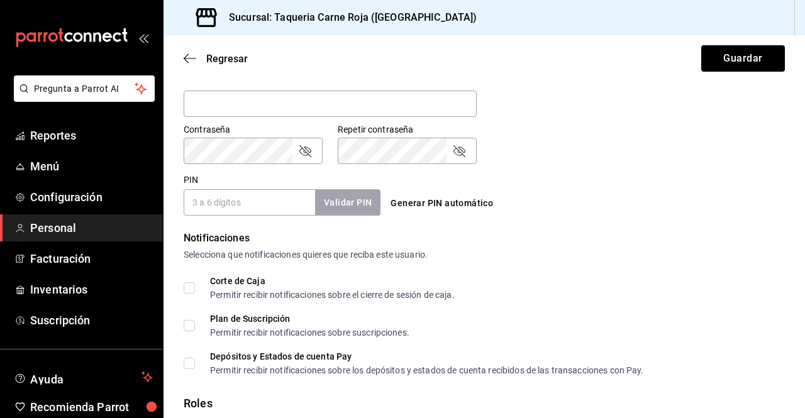
click at [250, 197] on input "PIN" at bounding box center [249, 202] width 131 height 26
type input "4567"
click at [348, 207] on button "Validar PIN" at bounding box center [347, 202] width 67 height 27
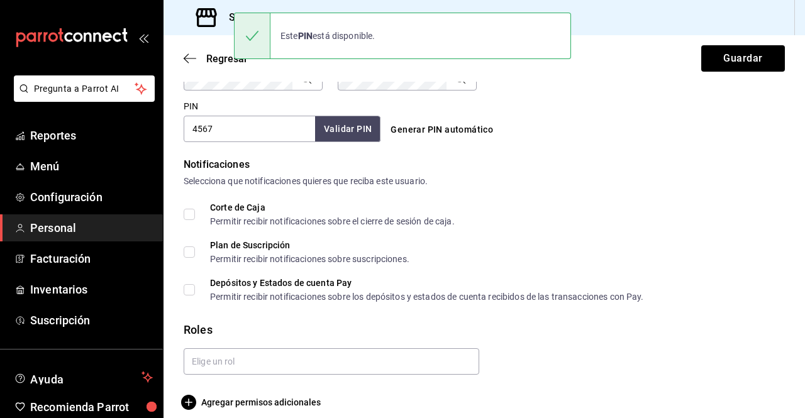
scroll to position [586, 0]
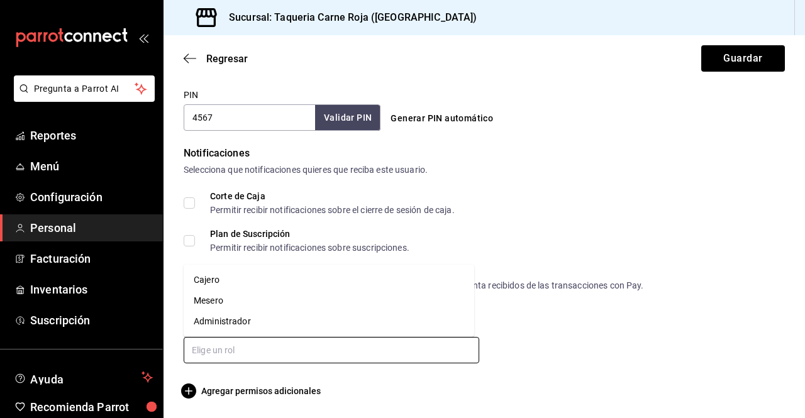
click at [245, 342] on input "text" at bounding box center [331, 350] width 295 height 26
click at [219, 297] on li "Mesero" at bounding box center [329, 300] width 290 height 21
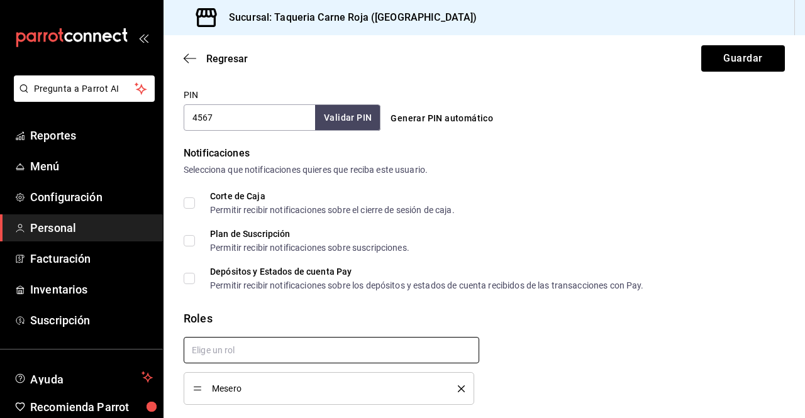
scroll to position [627, 0]
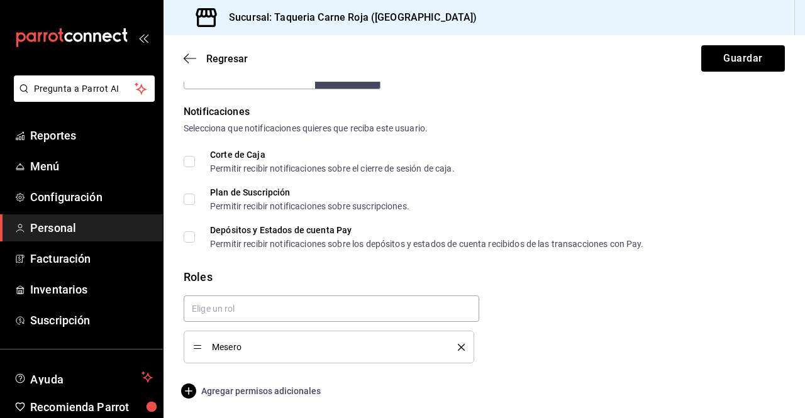
click at [236, 387] on span "Agregar permisos adicionales" at bounding box center [252, 390] width 137 height 15
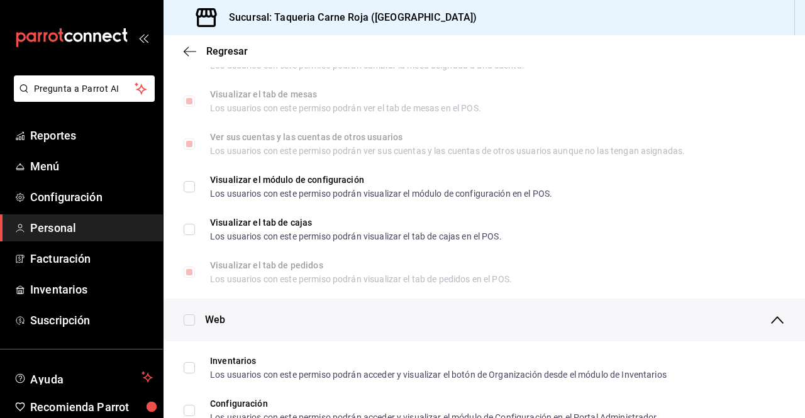
scroll to position [346, 0]
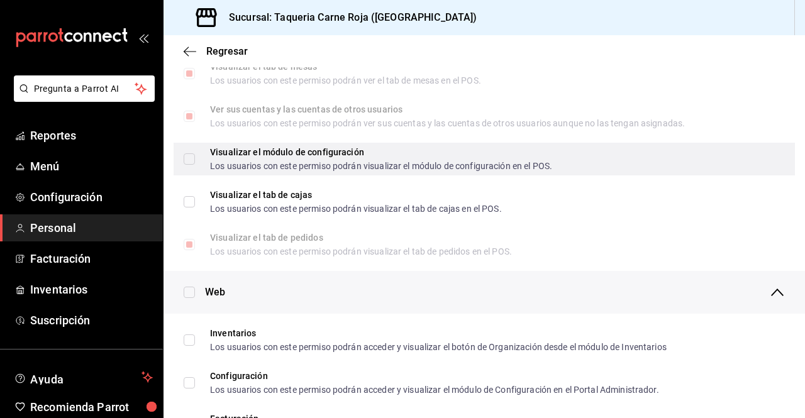
click at [187, 160] on input "Visualizar el módulo de configuración Los usuarios con este permiso podrán visu…" at bounding box center [189, 158] width 11 height 11
checkbox input "true"
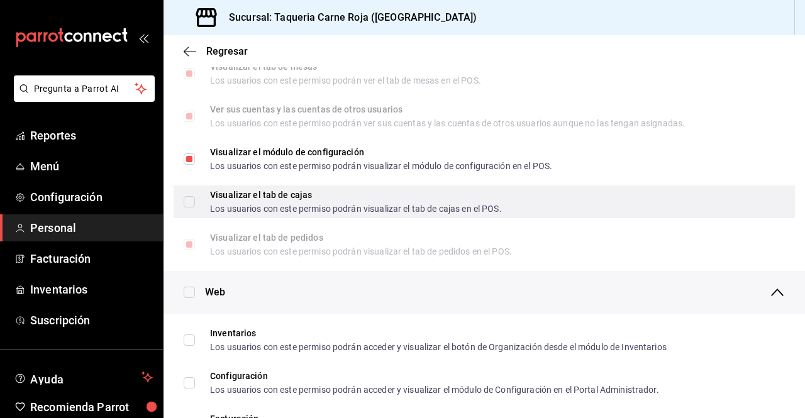
click at [187, 190] on label "Visualizar el tab [PERSON_NAME] Los usuarios con este permiso podrán visualizar…" at bounding box center [343, 201] width 318 height 23
click at [187, 196] on input "Visualizar el tab [PERSON_NAME] Los usuarios con este permiso podrán visualizar…" at bounding box center [189, 201] width 11 height 11
checkbox input "false"
click at [188, 201] on input "Visualizar el tab [PERSON_NAME] Los usuarios con este permiso podrán visualizar…" at bounding box center [189, 201] width 11 height 11
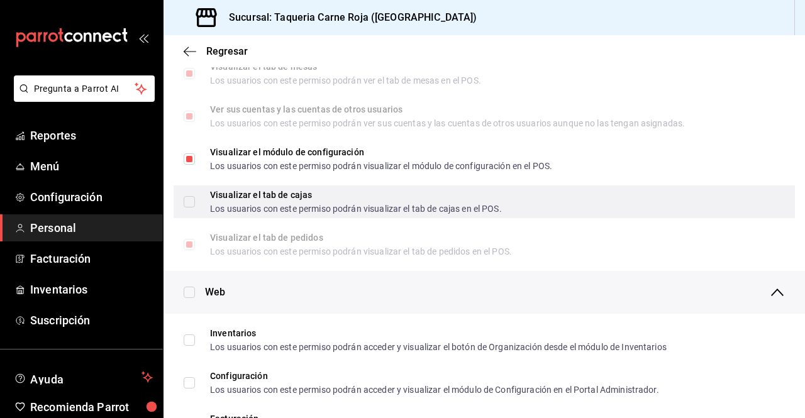
checkbox input "true"
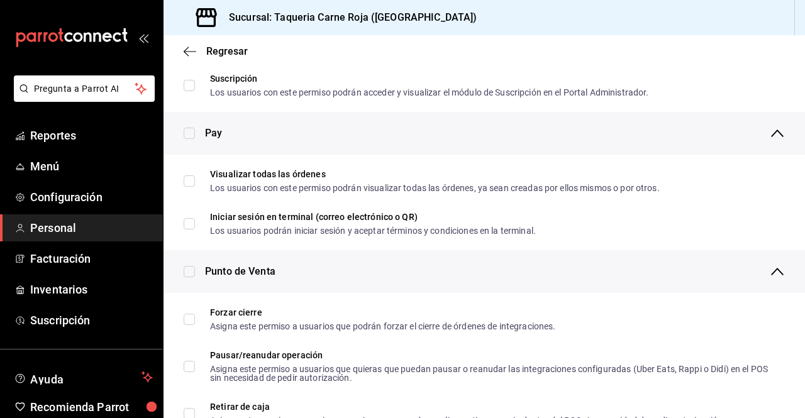
scroll to position [858, 0]
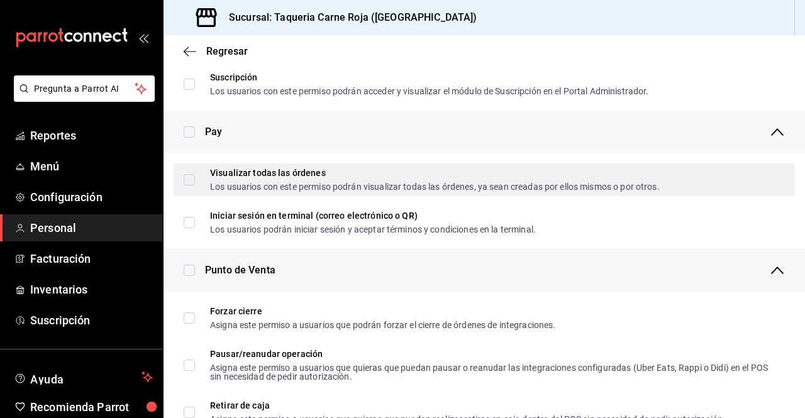
click at [193, 184] on input "Visualizar todas las órdenes Los usuarios con este permiso podrán visualizar to…" at bounding box center [189, 179] width 11 height 11
checkbox input "true"
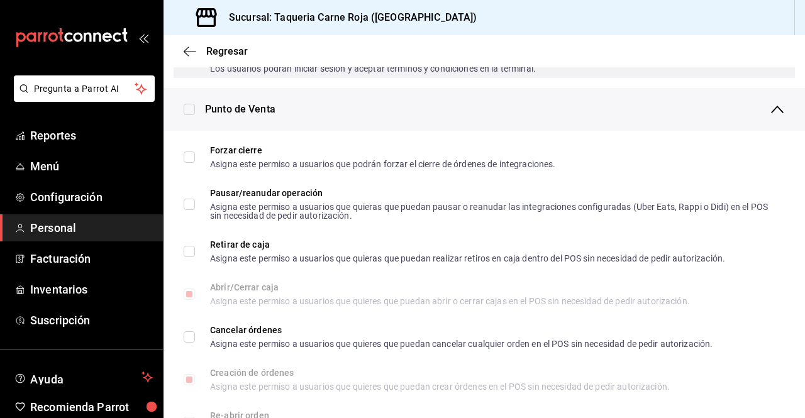
scroll to position [1020, 0]
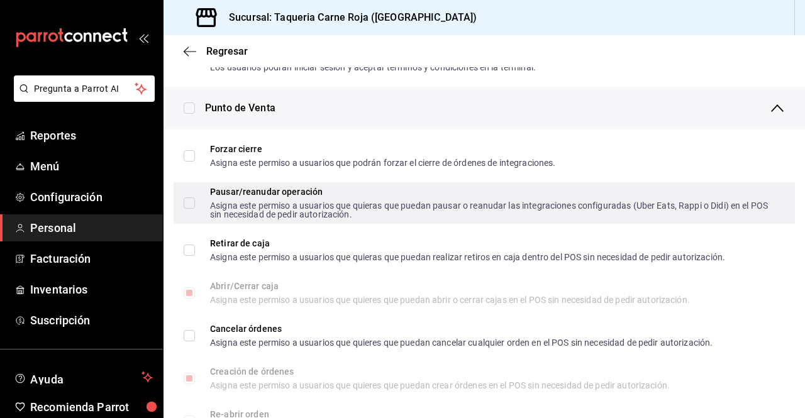
click at [186, 205] on input "Pausar/reanudar operación Asigna este permiso a usuarios que quieras que puedan…" at bounding box center [189, 202] width 11 height 11
checkbox input "true"
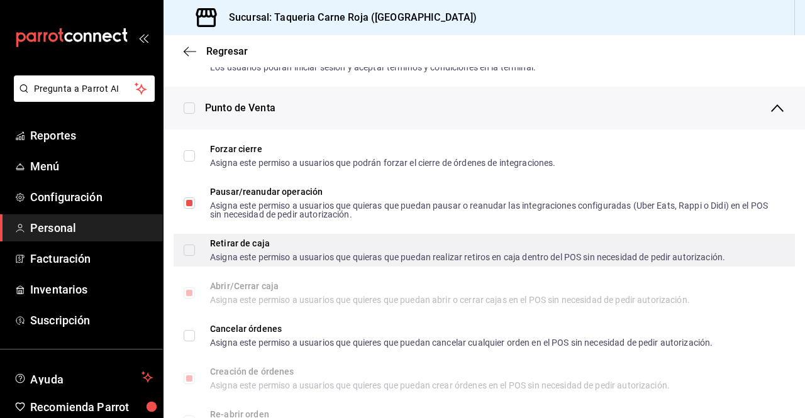
click at [190, 247] on input "Retirar de caja Asigna este permiso a usuarios que quieras que puedan realizar …" at bounding box center [189, 250] width 11 height 11
checkbox input "true"
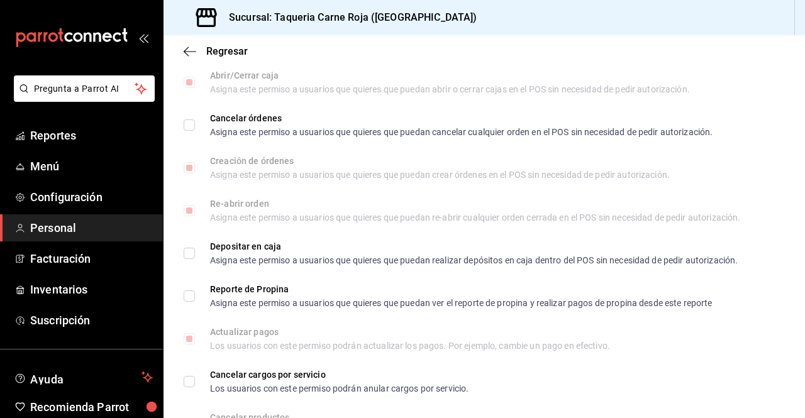
scroll to position [1232, 0]
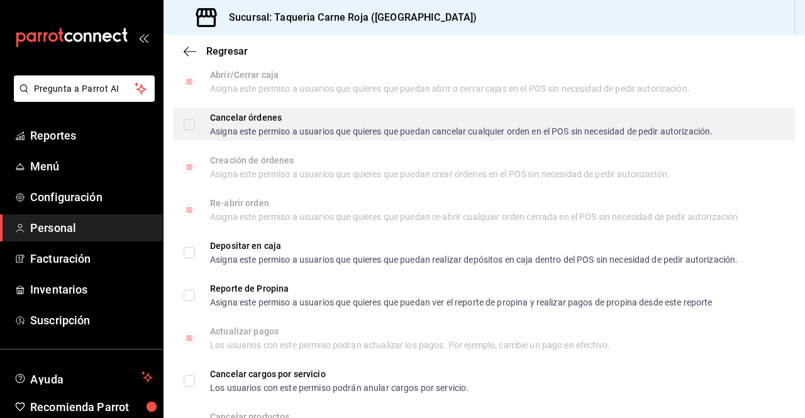
click at [189, 126] on input "Cancelar órdenes Asigna este permiso a usuarios que quieres que puedan cancelar…" at bounding box center [189, 124] width 11 height 11
checkbox input "true"
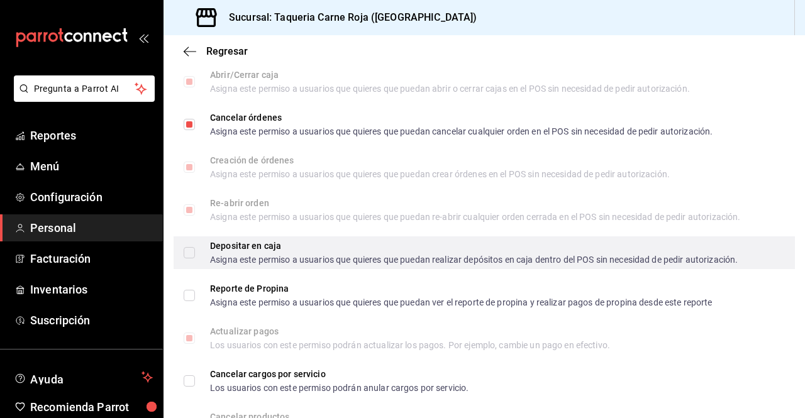
click at [192, 256] on input "Depositar en caja Asigna este permiso a usuarios que quieres que puedan realiza…" at bounding box center [189, 252] width 11 height 11
checkbox input "true"
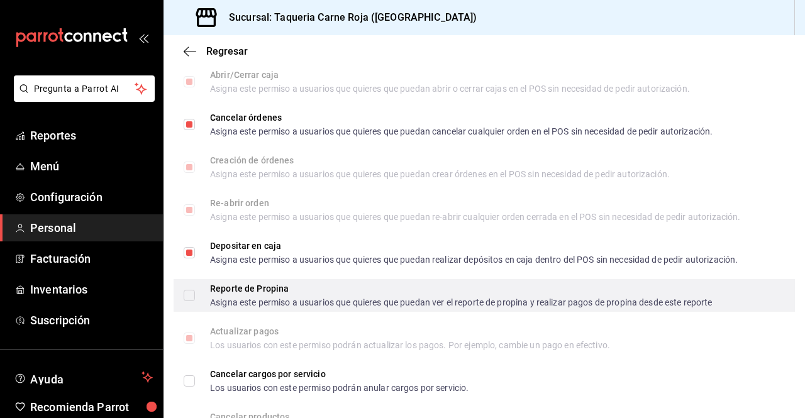
click at [191, 293] on input "Reporte de Propina Asigna este permiso a usuarios que quieres que puedan ver el…" at bounding box center [189, 295] width 11 height 11
checkbox input "true"
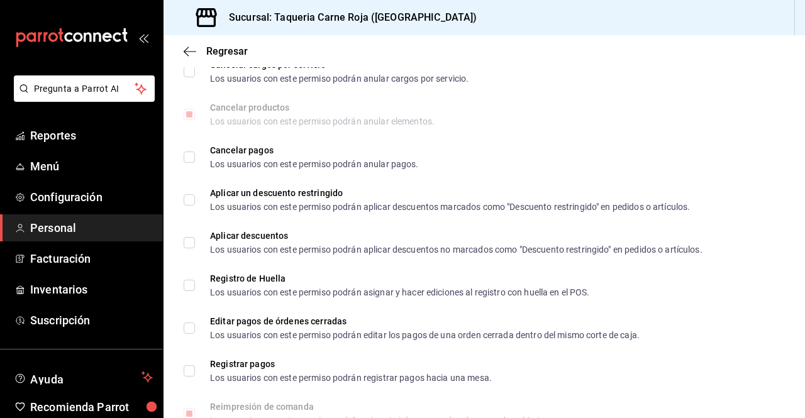
scroll to position [1541, 0]
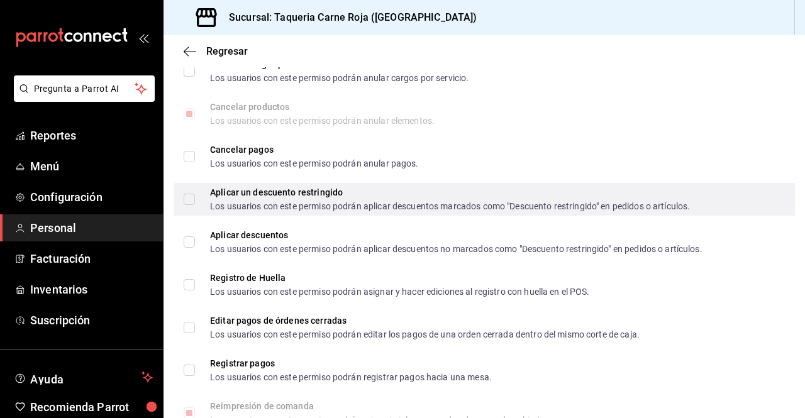
click at [189, 199] on input "Aplicar un descuento restringido Los usuarios con este permiso podrán aplicar d…" at bounding box center [189, 199] width 11 height 11
checkbox input "true"
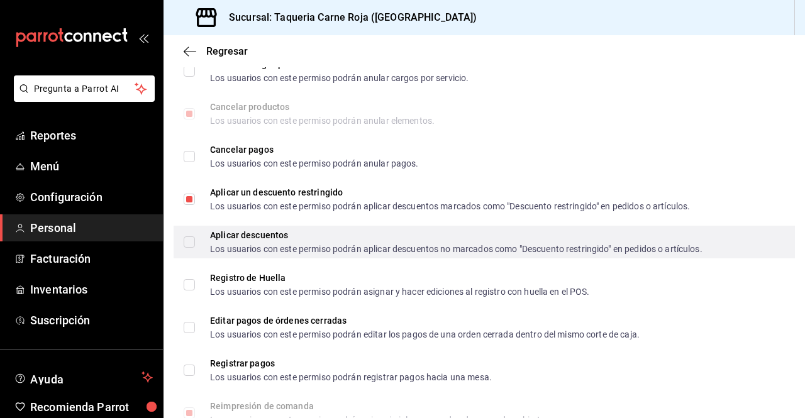
click at [189, 239] on input "Aplicar descuentos Los usuarios con este permiso podrán aplicar descuentos no m…" at bounding box center [189, 241] width 11 height 11
checkbox input "true"
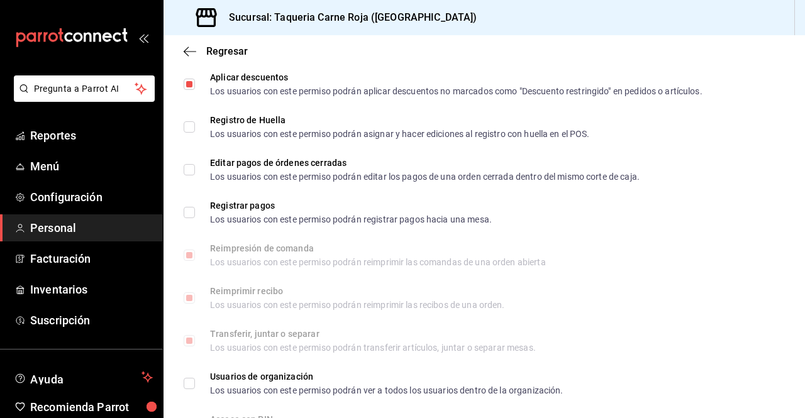
scroll to position [1702, 0]
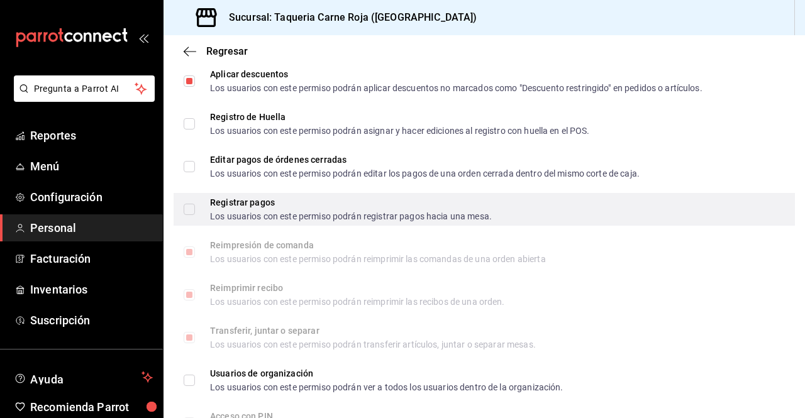
click at [185, 212] on input "Registrar pagos Los usuarios con este permiso podrán registrar pagos hacia una …" at bounding box center [189, 209] width 11 height 11
checkbox input "true"
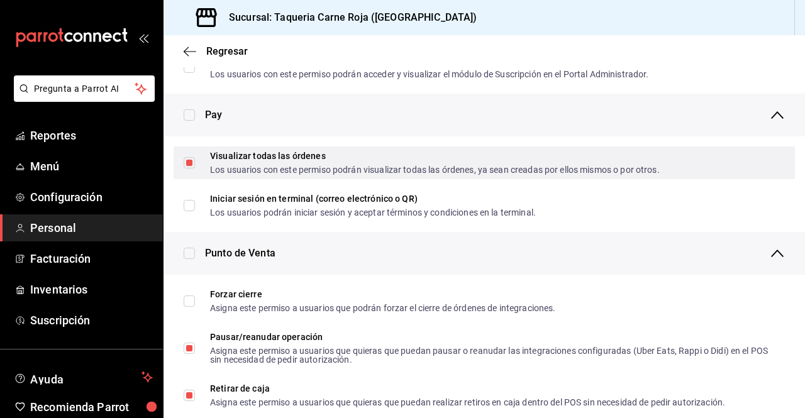
scroll to position [864, 0]
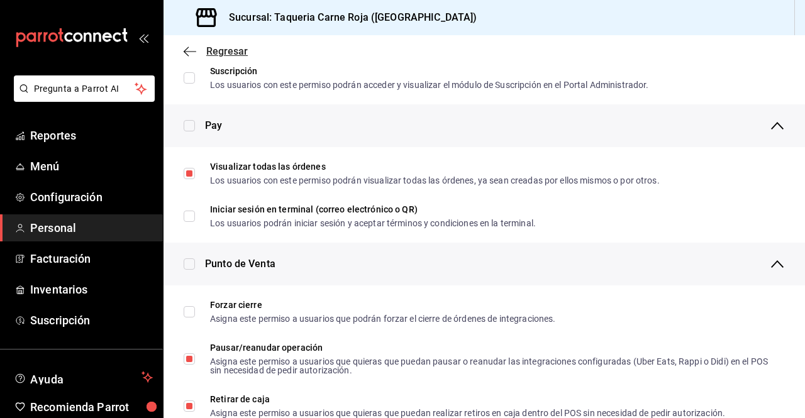
click at [228, 48] on span "Regresar" at bounding box center [226, 51] width 41 height 12
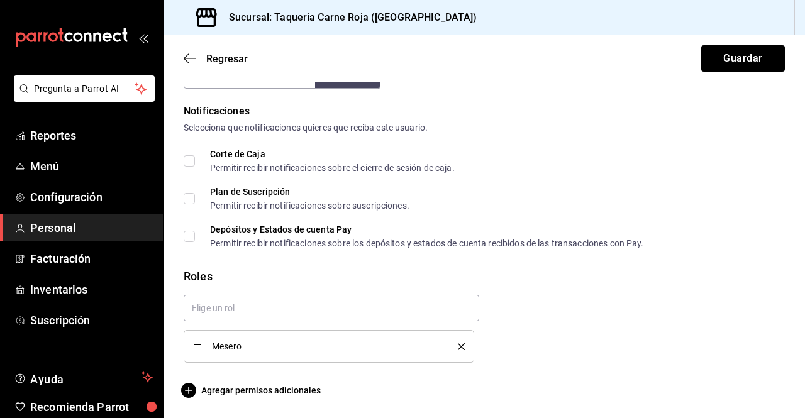
scroll to position [627, 0]
click at [729, 60] on button "Guardar" at bounding box center [743, 58] width 84 height 26
